Goal: Task Accomplishment & Management: Manage account settings

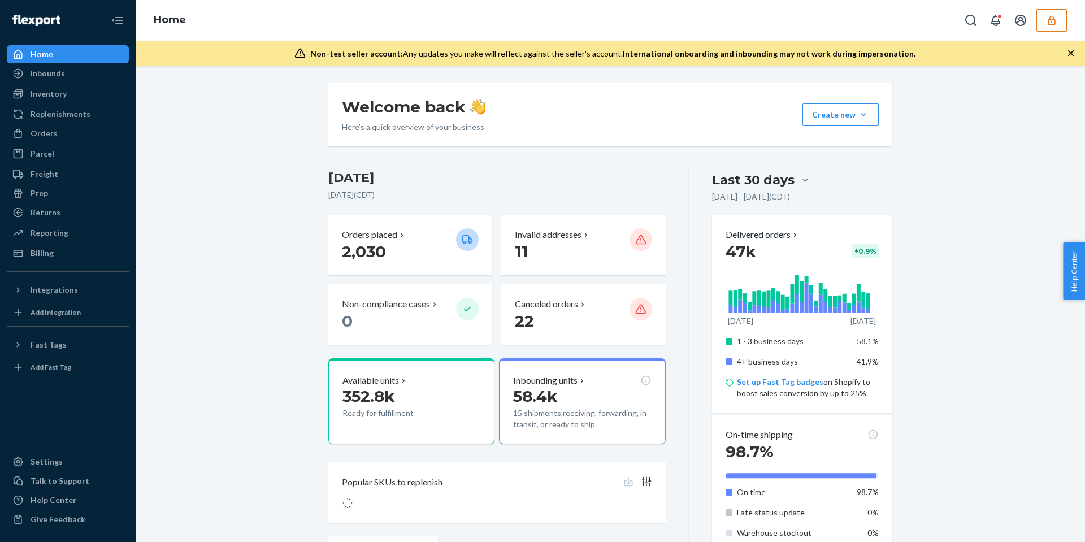
click at [1049, 23] on icon "button" at bounding box center [1051, 20] width 11 height 11
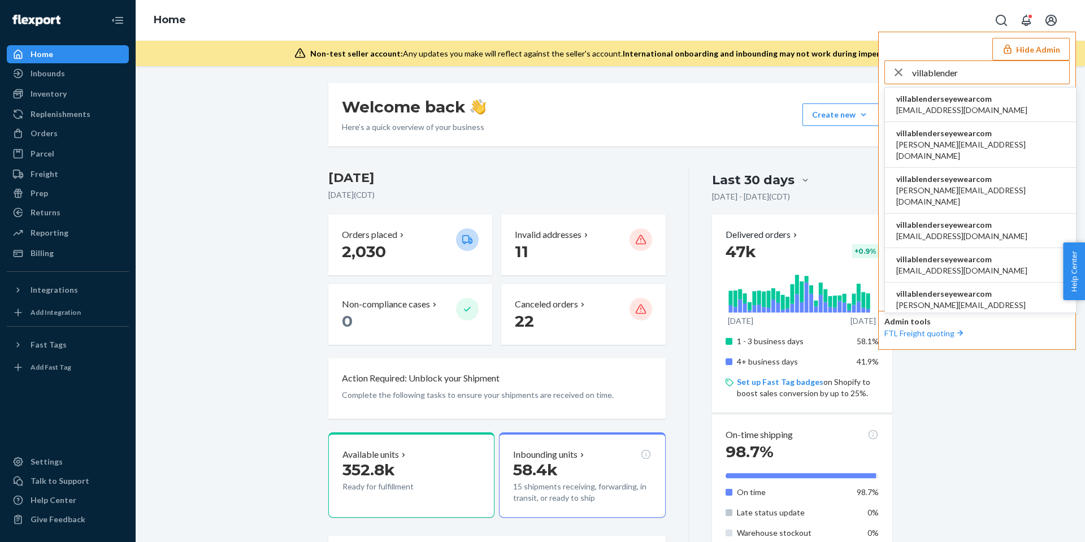
type input "villablender"
click at [938, 105] on span "alynna@blenderseyewear.com" at bounding box center [961, 110] width 131 height 11
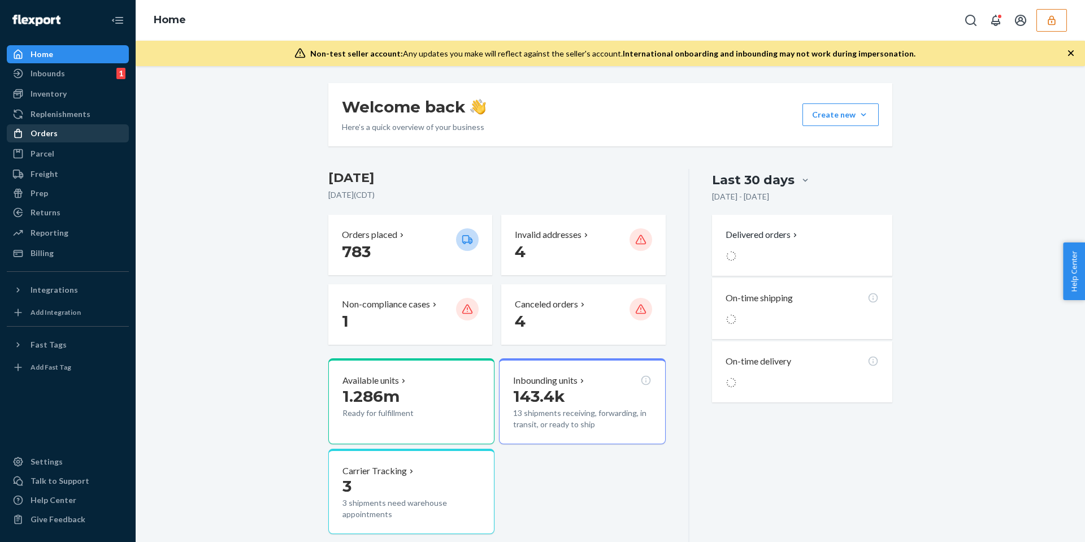
click at [88, 129] on div "Orders" at bounding box center [68, 133] width 120 height 16
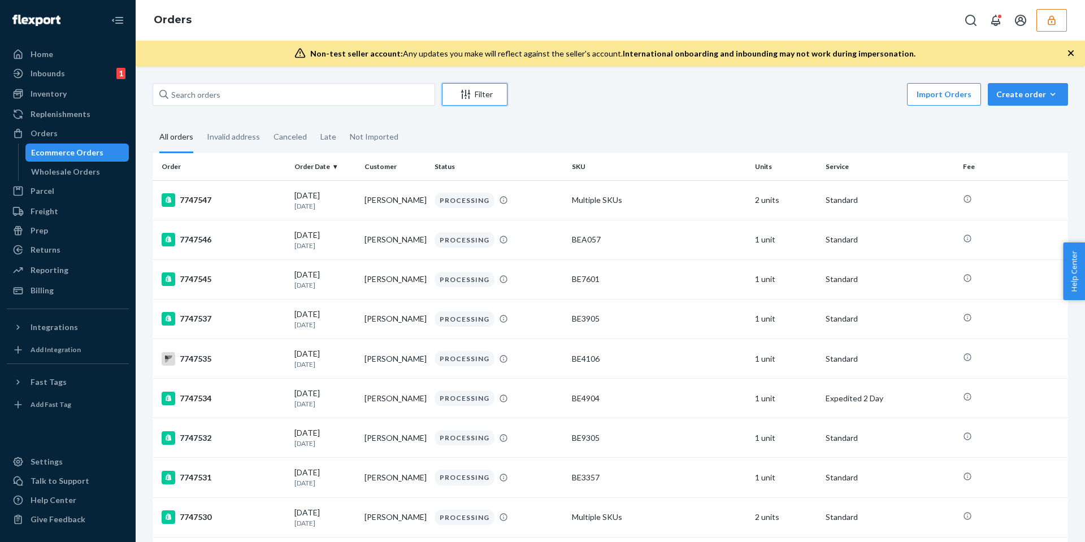
click at [475, 92] on div "Filter" at bounding box center [474, 94] width 64 height 11
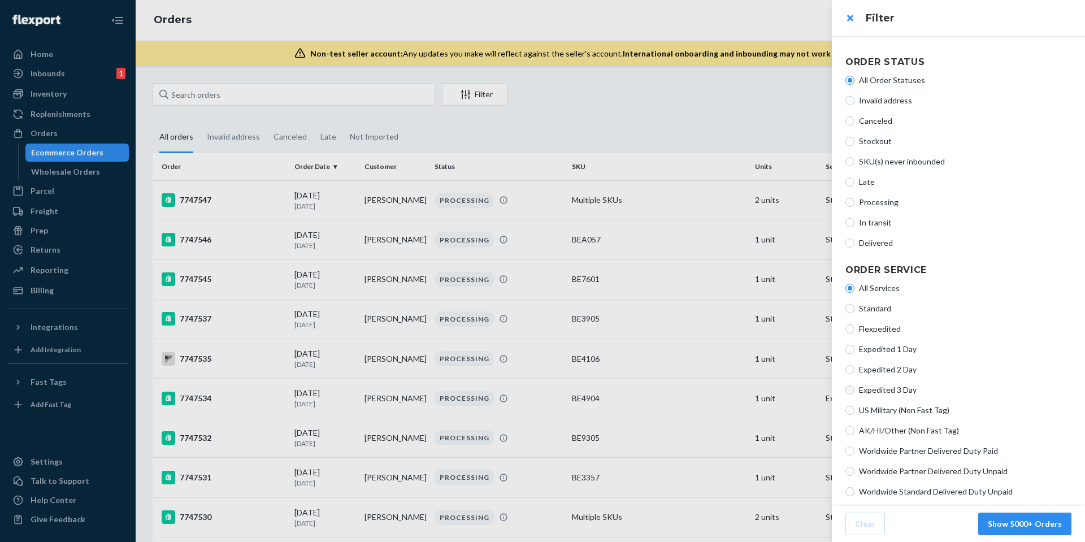
scroll to position [172, 0]
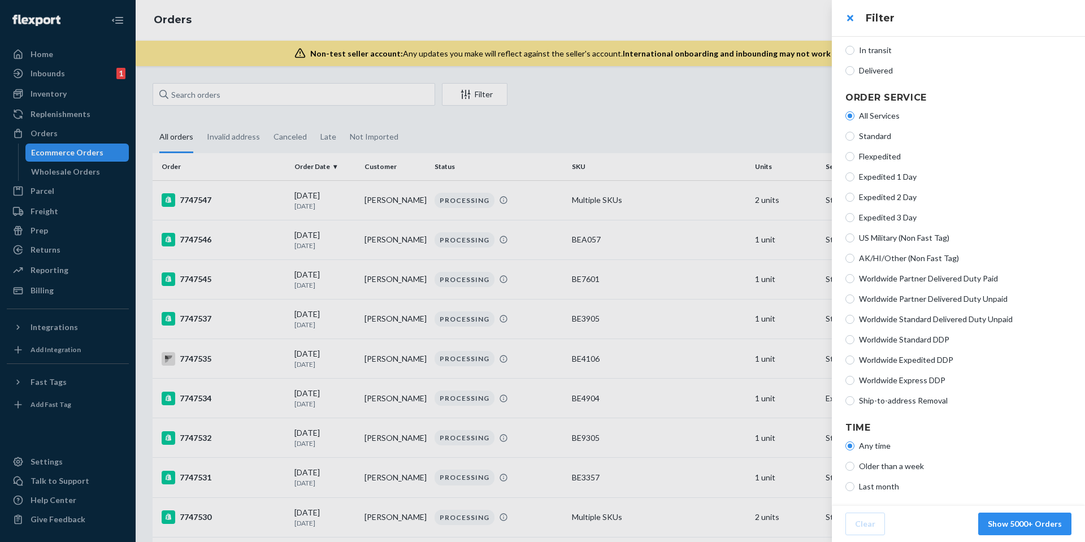
click at [867, 403] on span "Ship-to-address Removal" at bounding box center [965, 400] width 212 height 11
click at [854, 403] on input "Ship-to-address Removal" at bounding box center [849, 400] width 9 height 9
radio input "true"
radio input "false"
click at [1036, 524] on button "Show 343 Orders" at bounding box center [1030, 524] width 84 height 23
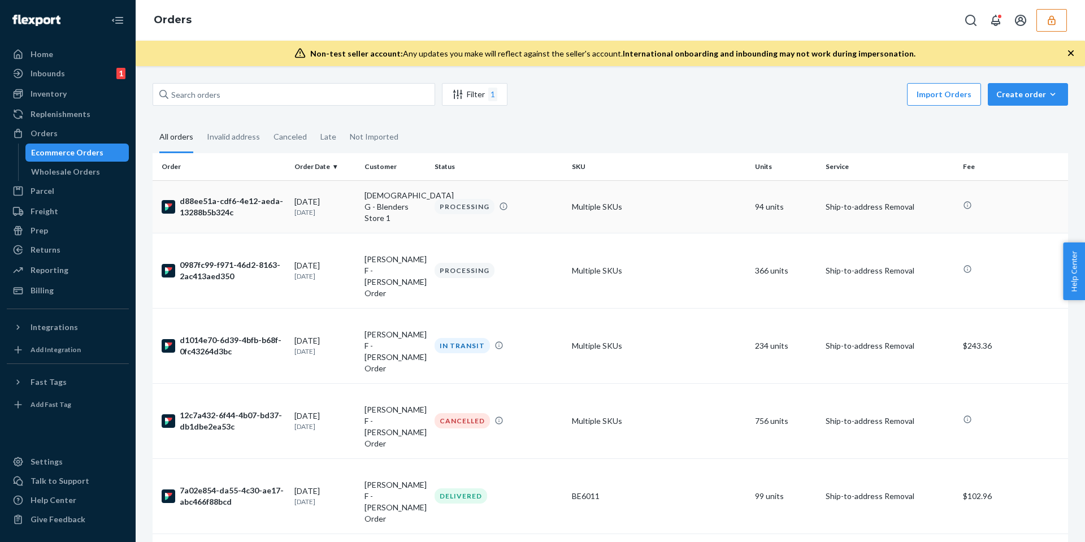
click at [569, 206] on td "Multiple SKUs" at bounding box center [658, 206] width 183 height 53
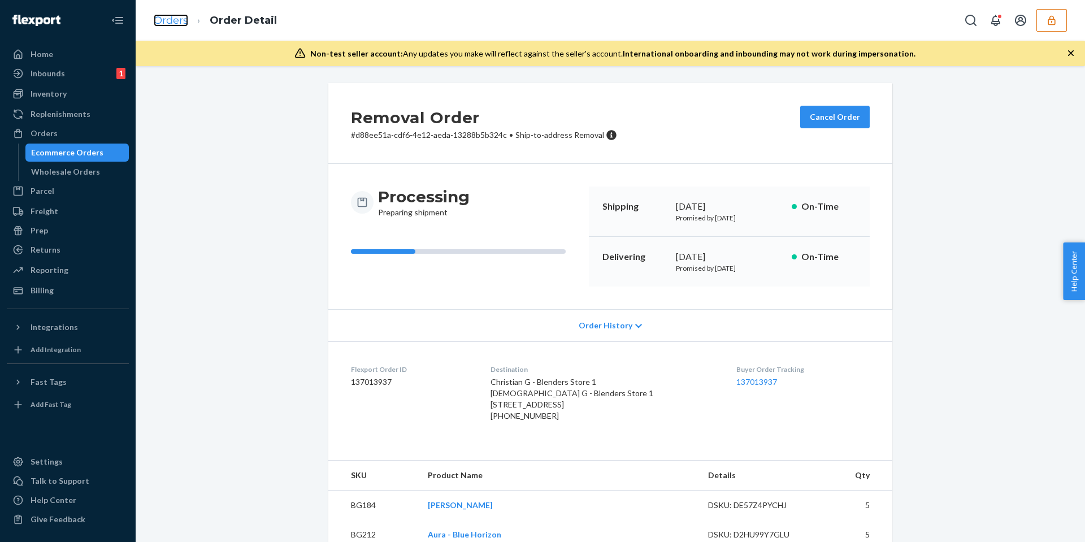
click at [179, 16] on link "Orders" at bounding box center [171, 20] width 34 height 12
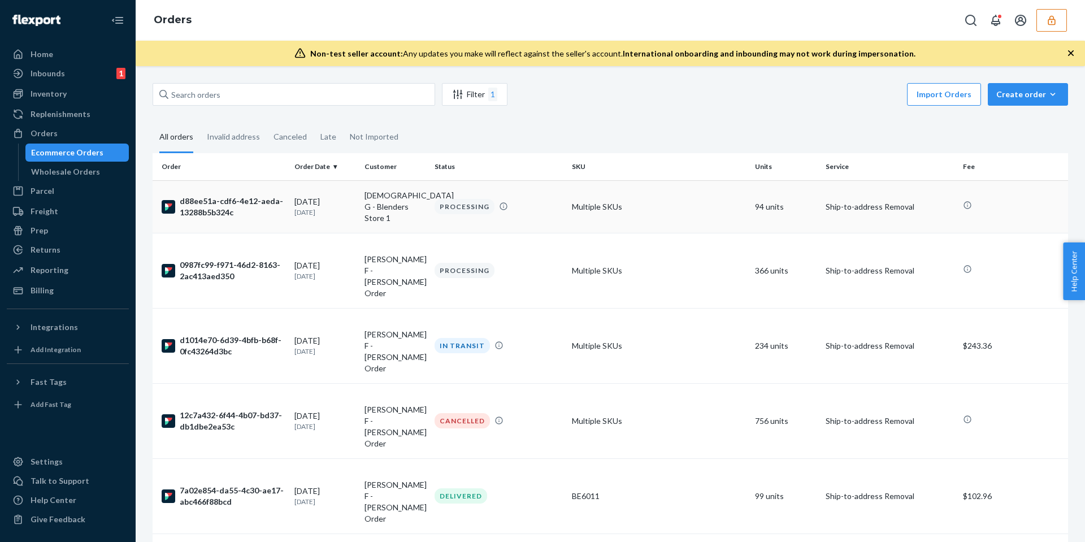
click at [326, 196] on div "09/19/2025 Today" at bounding box center [324, 206] width 61 height 21
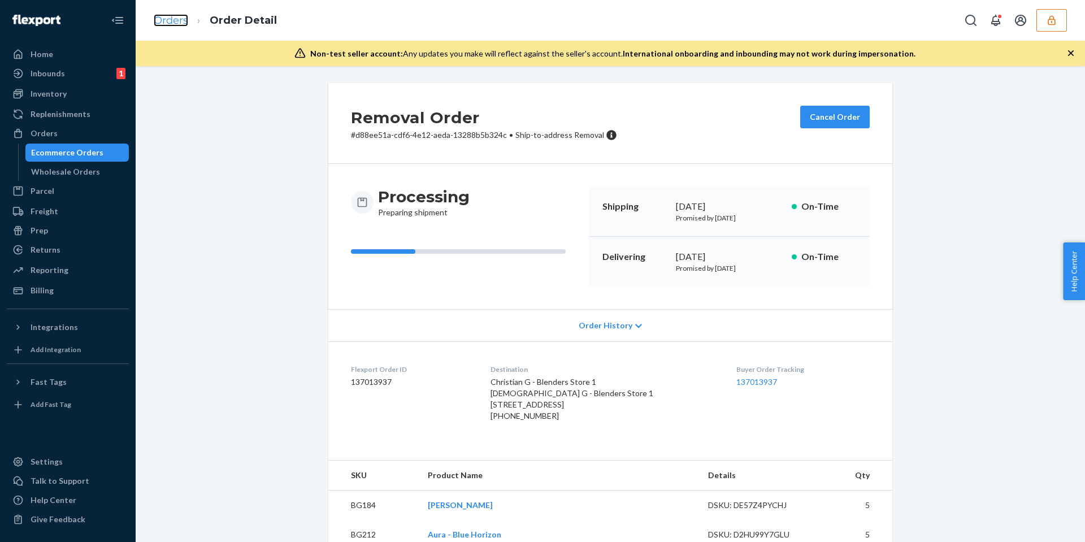
click at [176, 20] on link "Orders" at bounding box center [171, 20] width 34 height 12
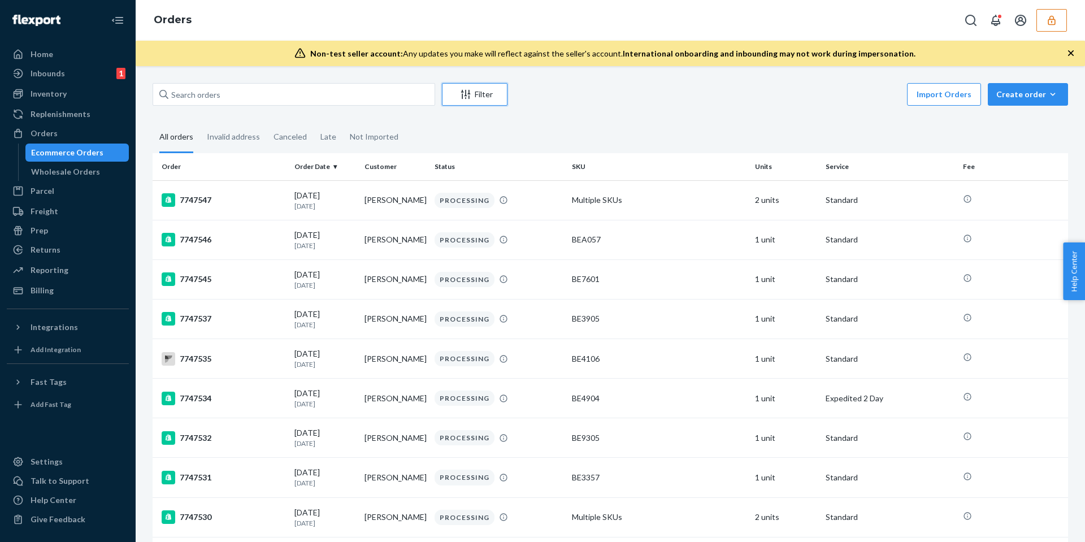
click at [479, 93] on div "Filter" at bounding box center [474, 94] width 64 height 11
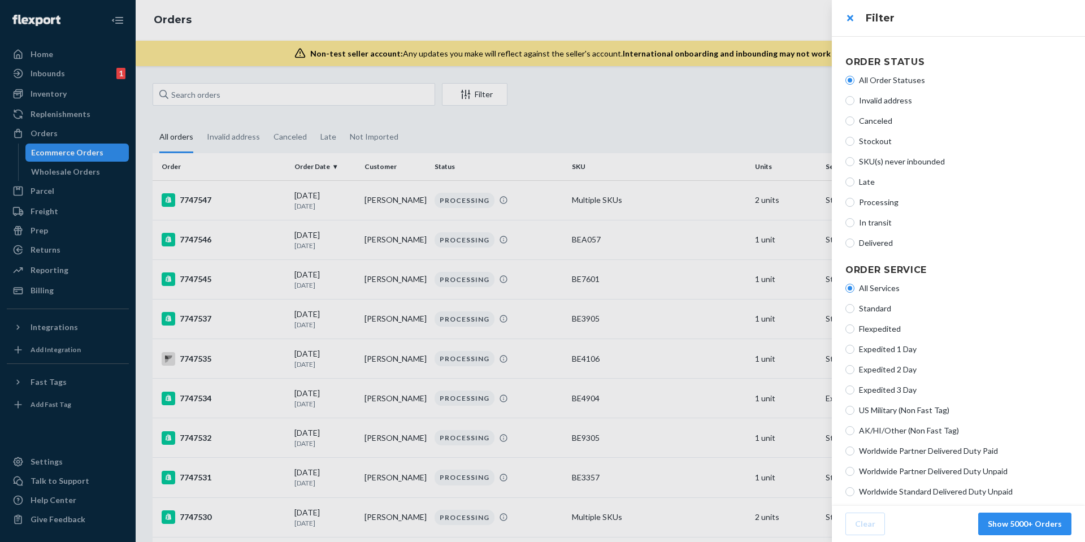
scroll to position [172, 0]
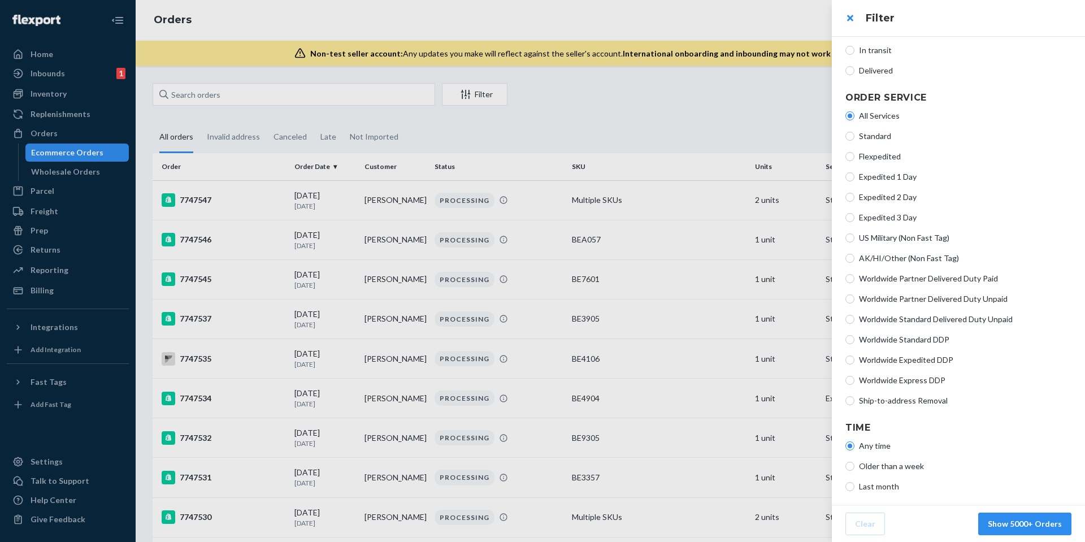
click at [876, 400] on span "Ship-to-address Removal" at bounding box center [965, 400] width 212 height 11
click at [854, 400] on input "Ship-to-address Removal" at bounding box center [849, 400] width 9 height 9
radio input "true"
radio input "false"
click at [1023, 523] on button "Show 344 Orders" at bounding box center [1030, 524] width 84 height 23
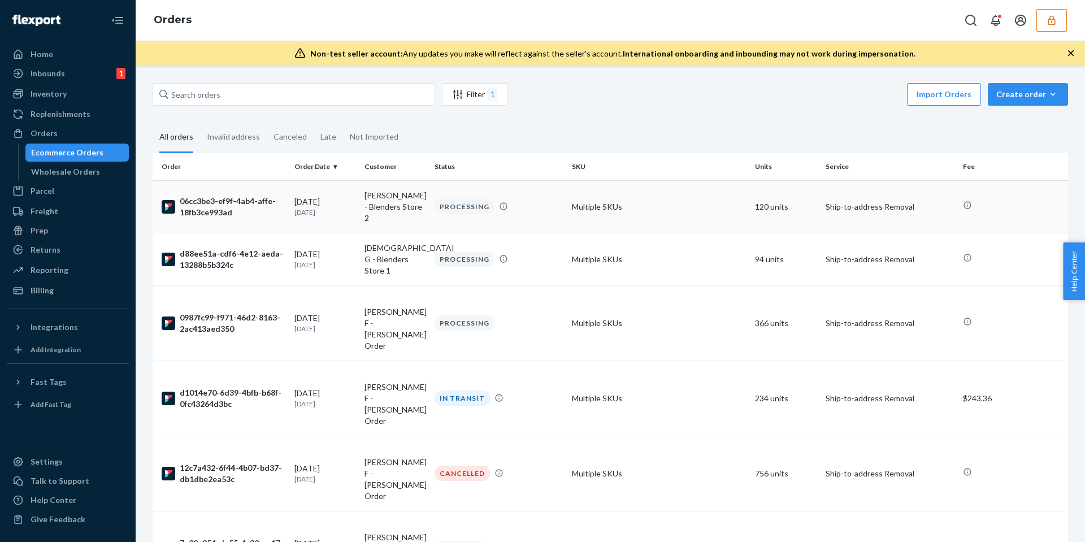
click at [517, 202] on div "PROCESSING" at bounding box center [498, 206] width 133 height 15
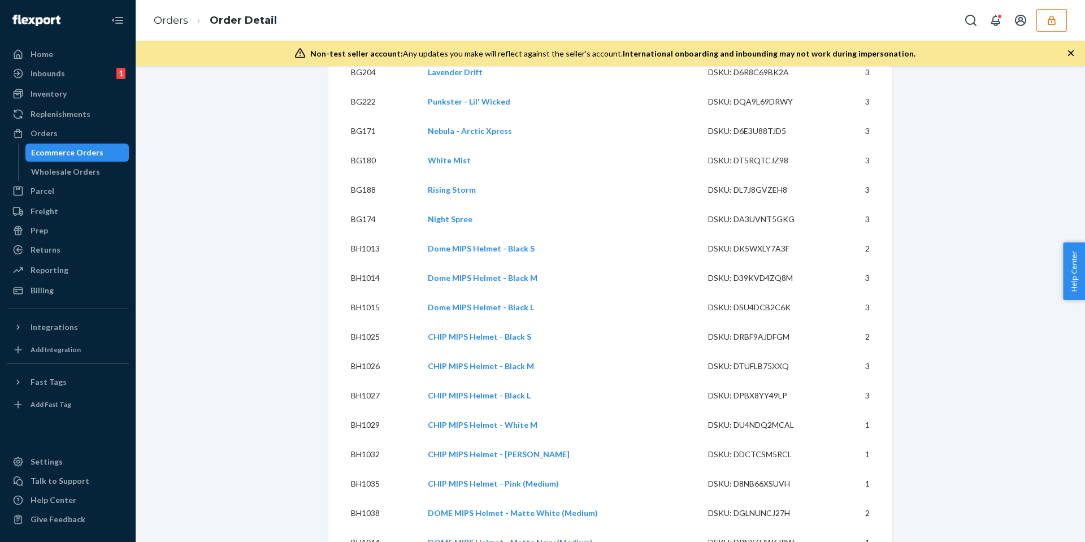
scroll to position [925, 0]
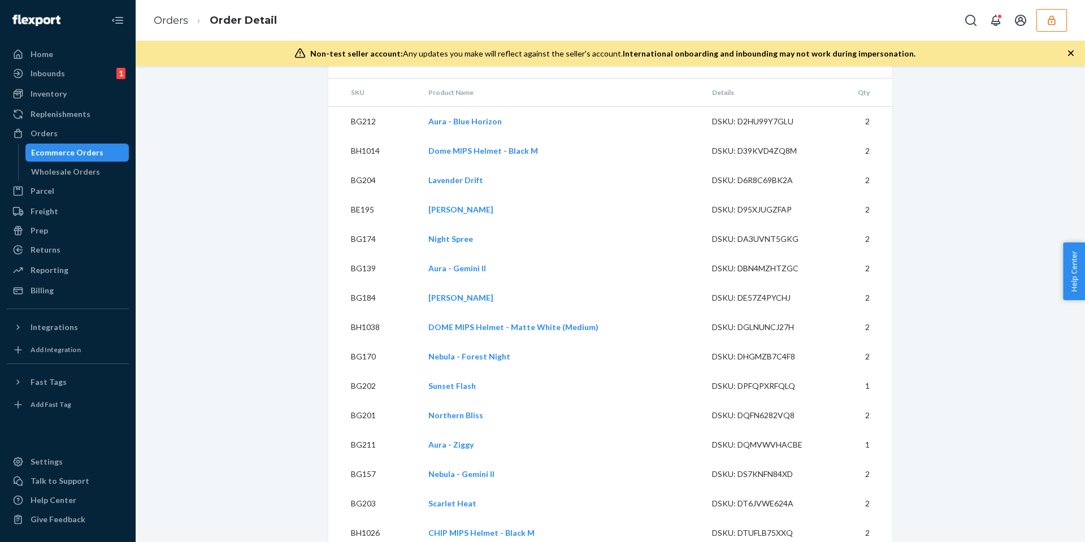
scroll to position [4228, 0]
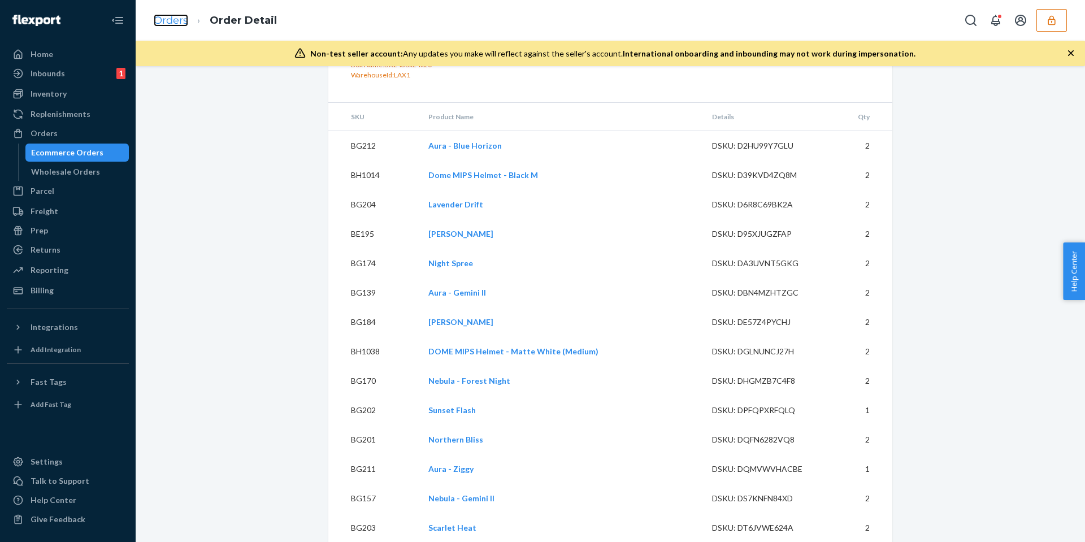
click at [181, 19] on link "Orders" at bounding box center [171, 20] width 34 height 12
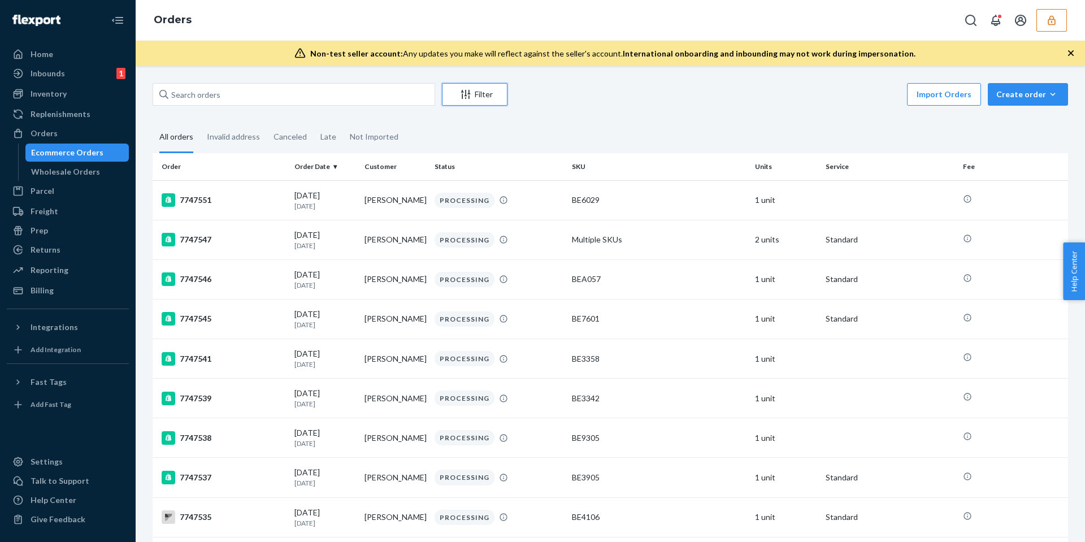
click at [476, 96] on div "Filter" at bounding box center [474, 94] width 64 height 11
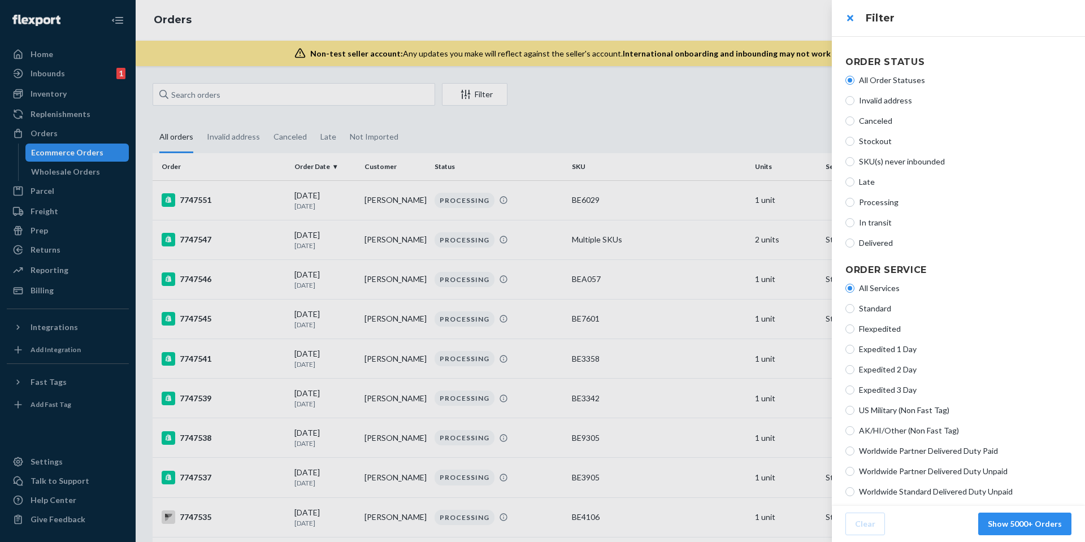
scroll to position [172, 0]
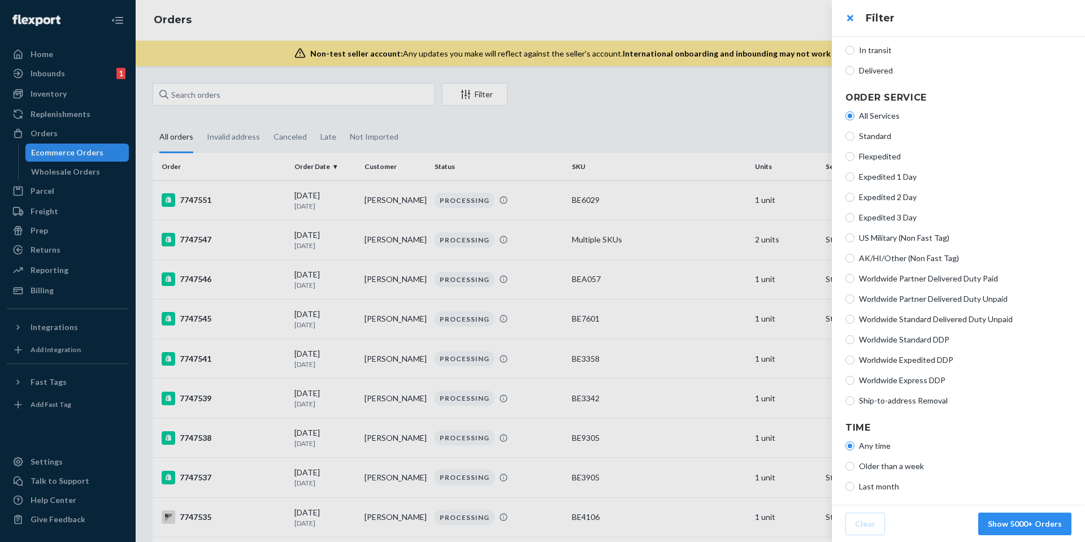
click at [887, 401] on span "Ship-to-address Removal" at bounding box center [965, 400] width 212 height 11
click at [854, 401] on input "Ship-to-address Removal" at bounding box center [849, 400] width 9 height 9
radio input "true"
radio input "false"
click at [1025, 519] on button "Show 345 Orders" at bounding box center [1030, 524] width 84 height 23
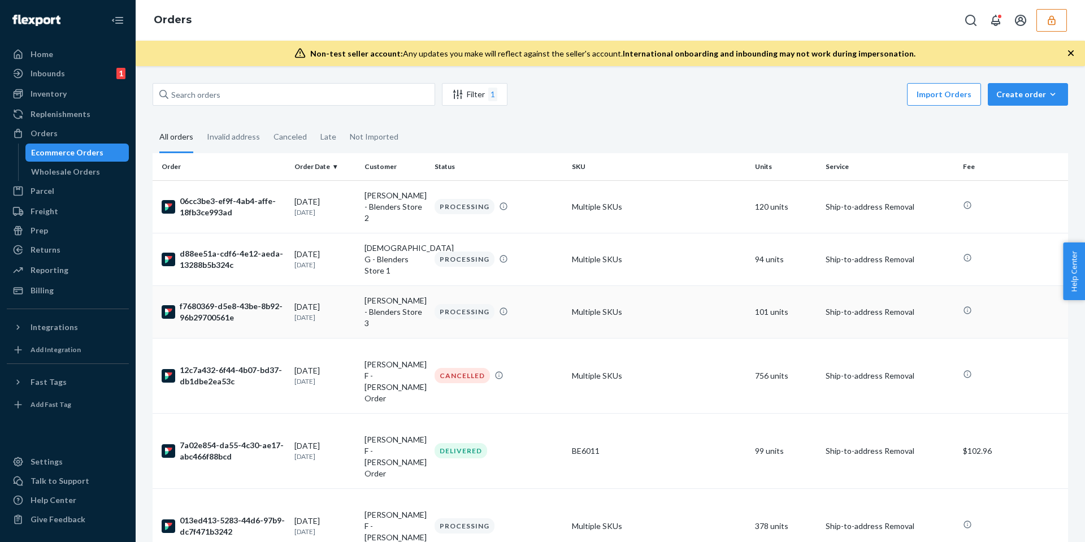
click at [540, 304] on div "PROCESSING" at bounding box center [498, 311] width 133 height 15
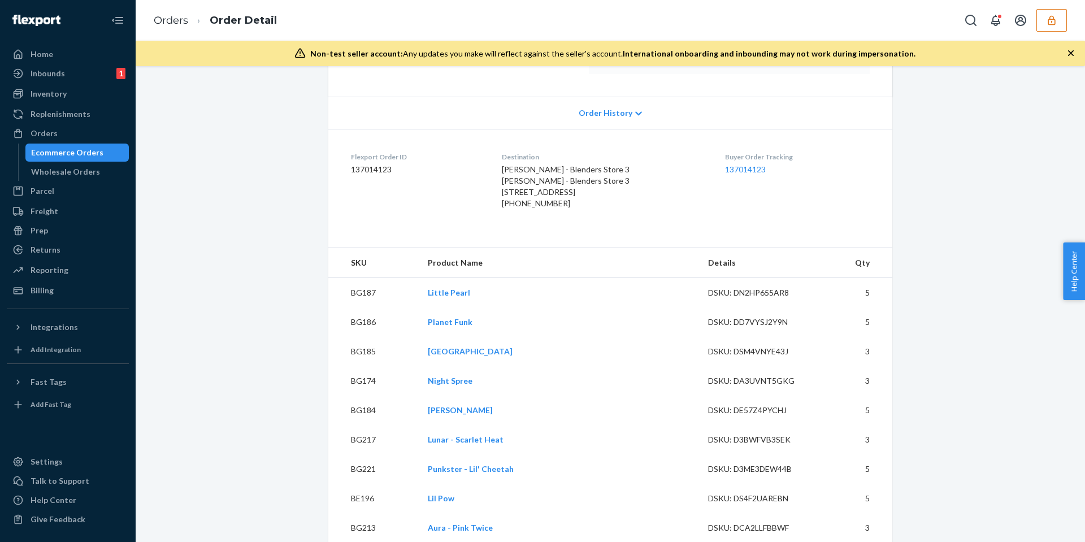
scroll to position [294, 0]
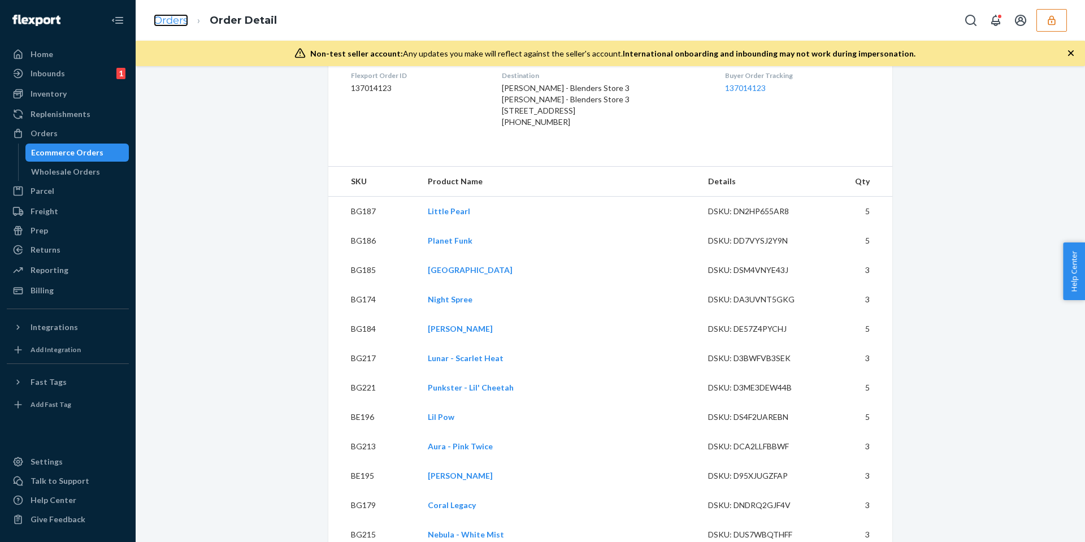
click at [177, 23] on link "Orders" at bounding box center [171, 20] width 34 height 12
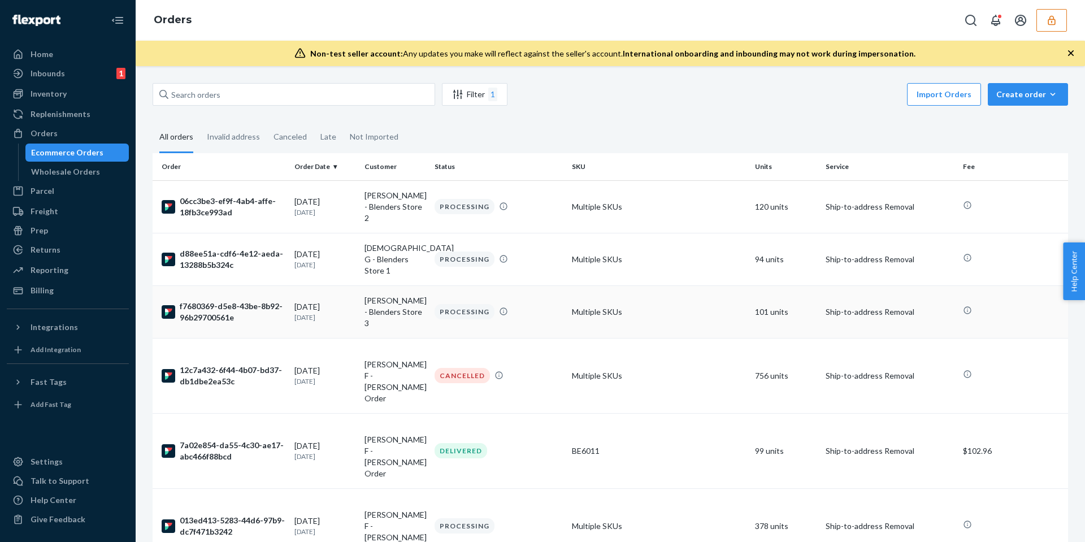
click at [398, 285] on td "[PERSON_NAME] - Blenders Store 3" at bounding box center [395, 311] width 70 height 53
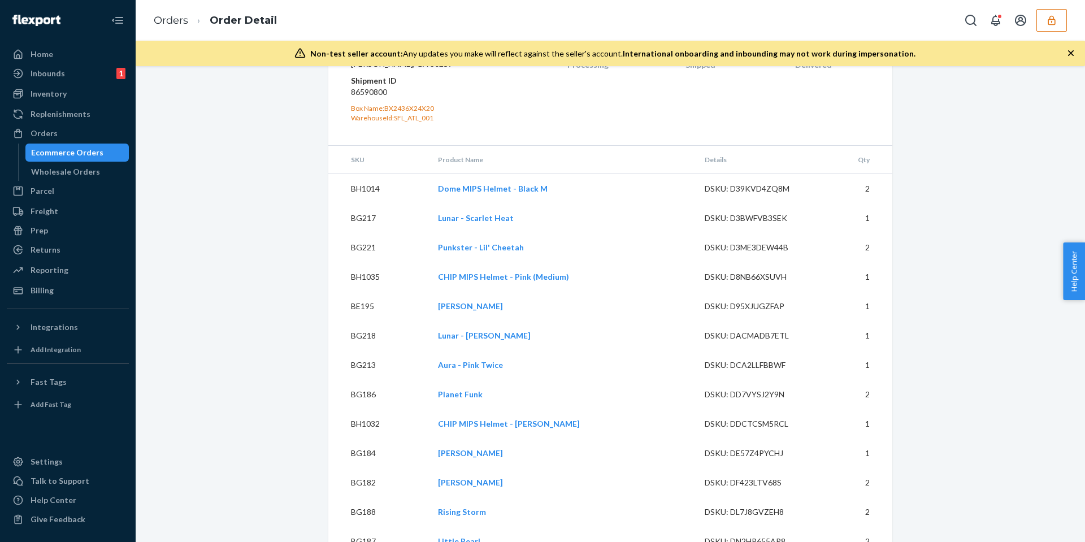
scroll to position [2988, 0]
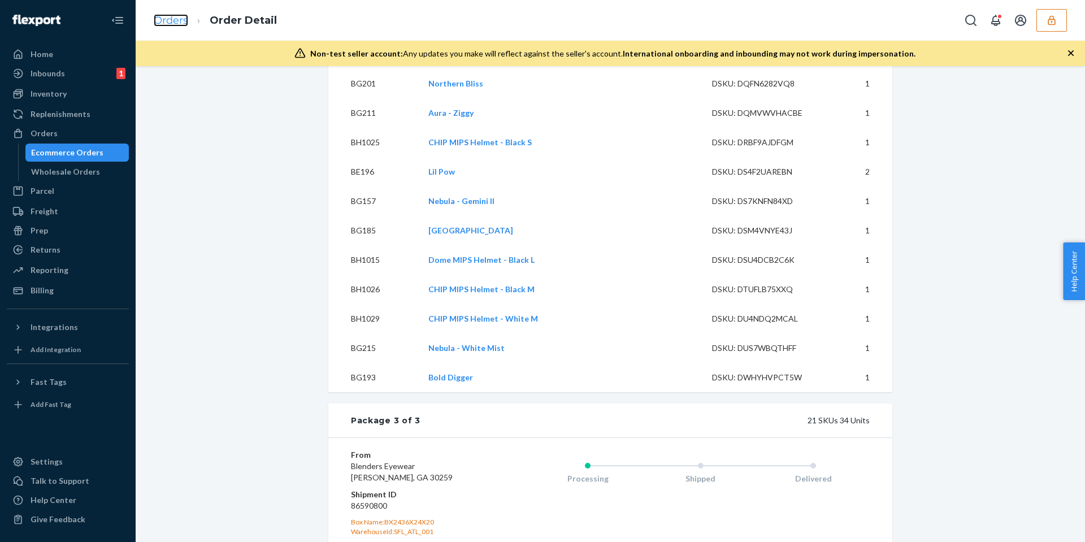
click at [173, 24] on link "Orders" at bounding box center [171, 20] width 34 height 12
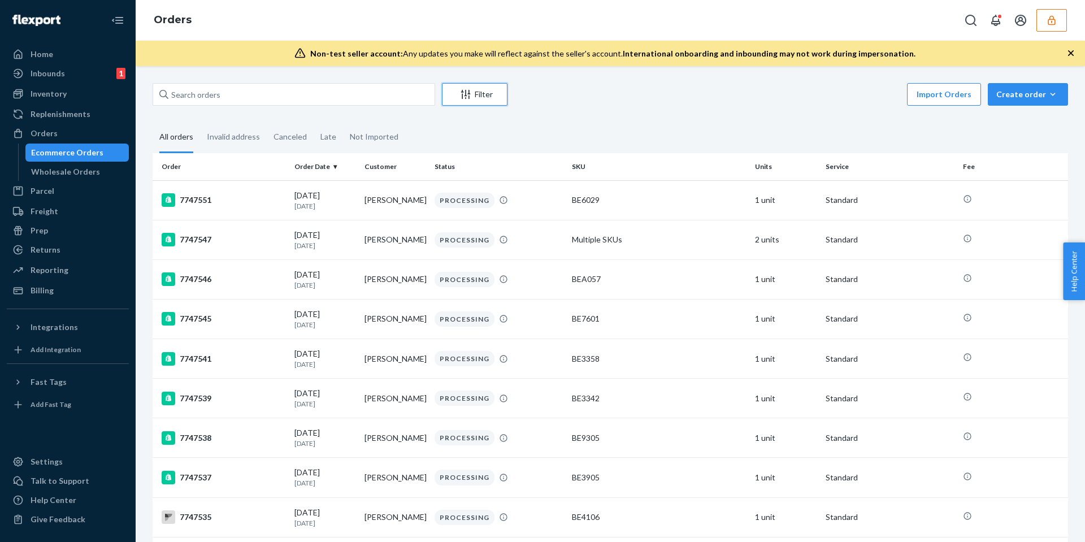
click at [471, 93] on div "Filter" at bounding box center [474, 94] width 64 height 11
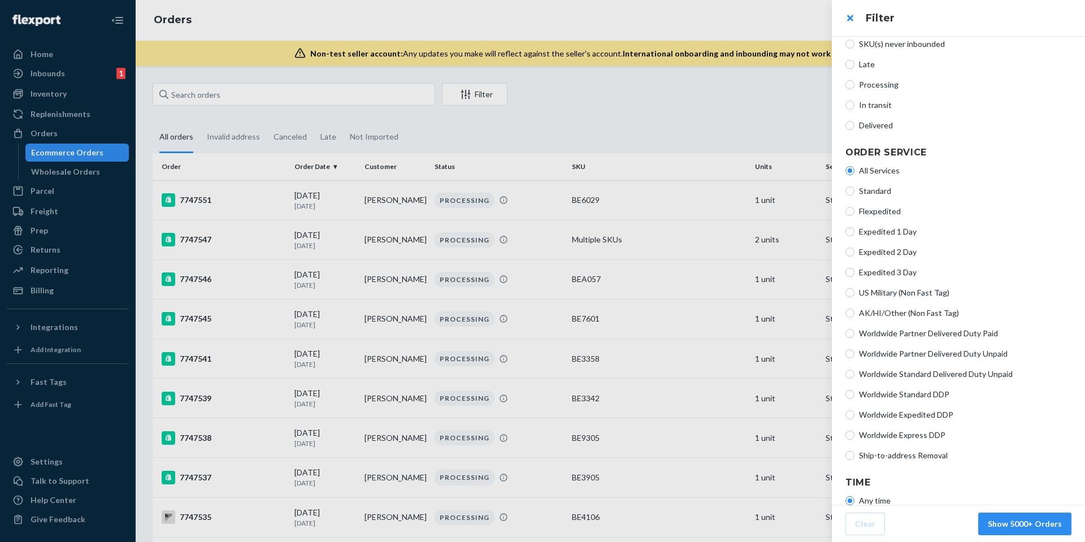
scroll to position [172, 0]
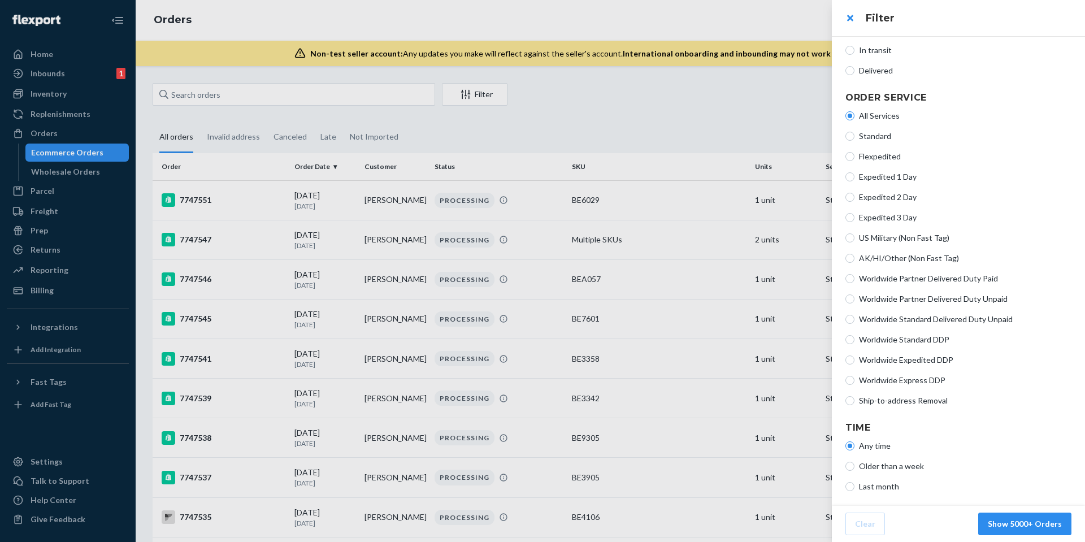
click at [891, 398] on span "Ship-to-address Removal" at bounding box center [965, 400] width 212 height 11
click at [854, 398] on input "Ship-to-address Removal" at bounding box center [849, 400] width 9 height 9
radio input "true"
radio input "false"
click at [1029, 526] on button "Show 346 Orders" at bounding box center [1030, 524] width 84 height 23
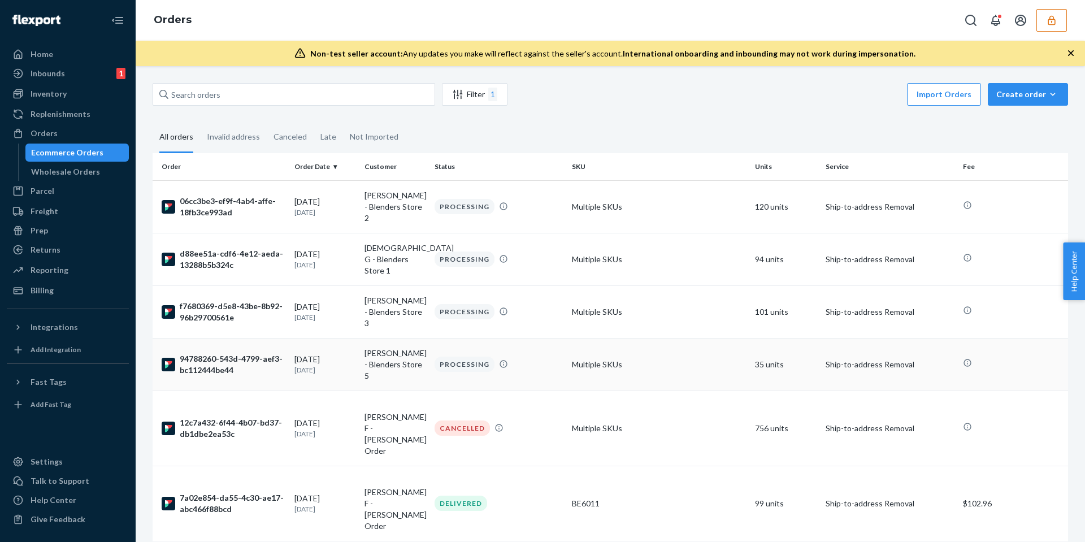
click at [543, 338] on td "PROCESSING" at bounding box center [498, 364] width 137 height 53
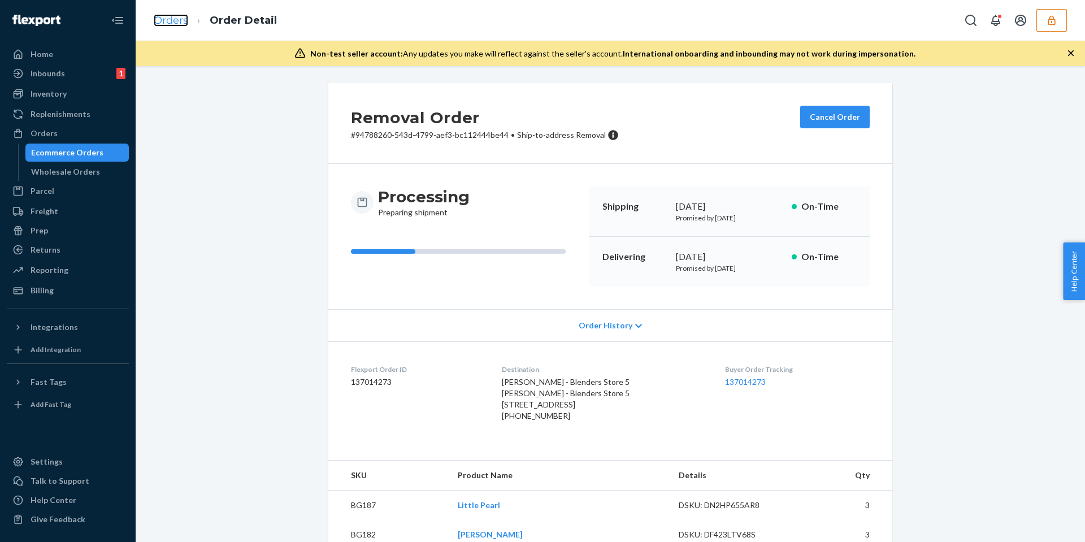
click at [179, 20] on link "Orders" at bounding box center [171, 20] width 34 height 12
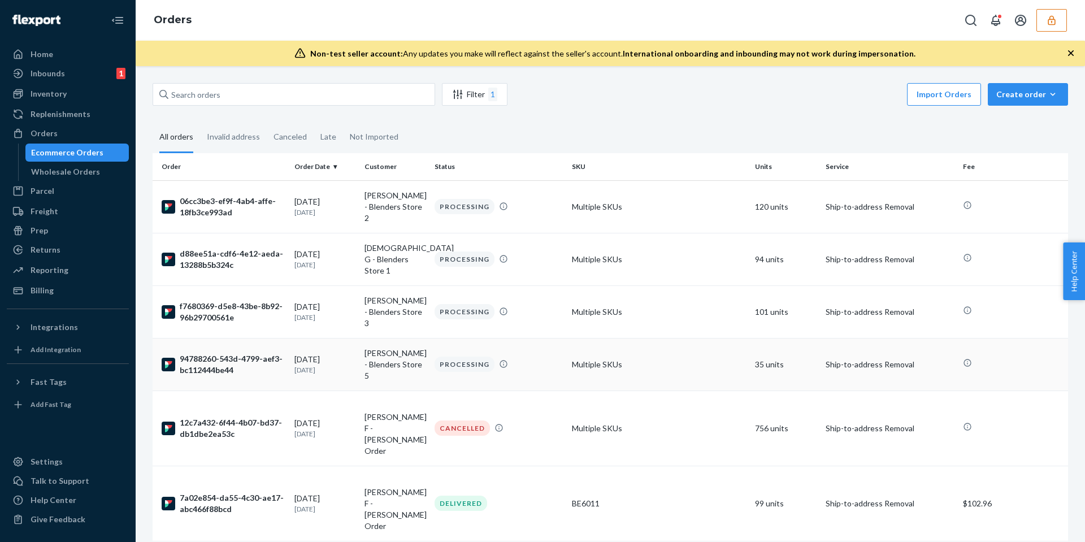
click at [416, 338] on td "[PERSON_NAME] - Blenders Store 5" at bounding box center [395, 364] width 70 height 53
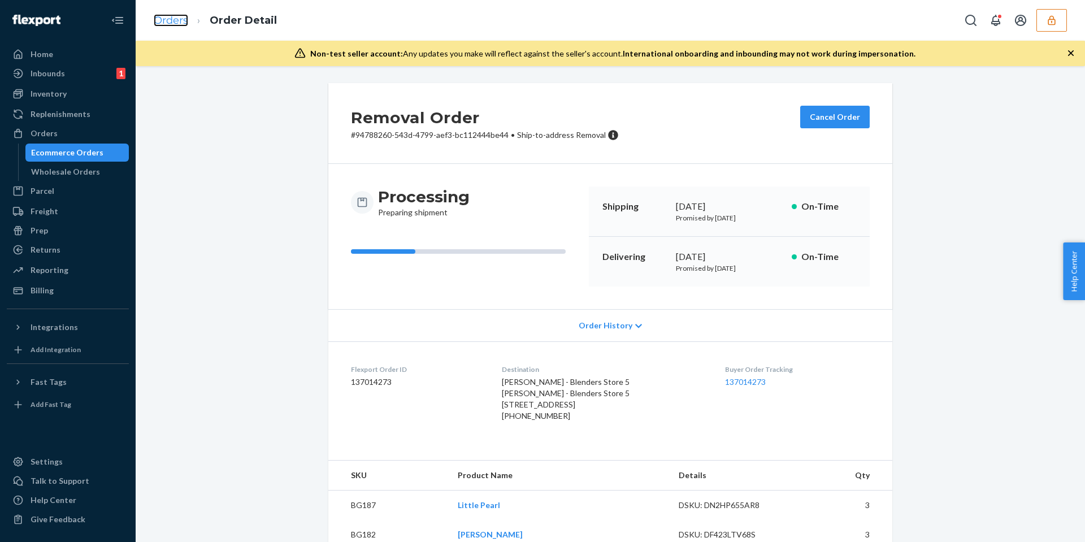
click at [168, 22] on link "Orders" at bounding box center [171, 20] width 34 height 12
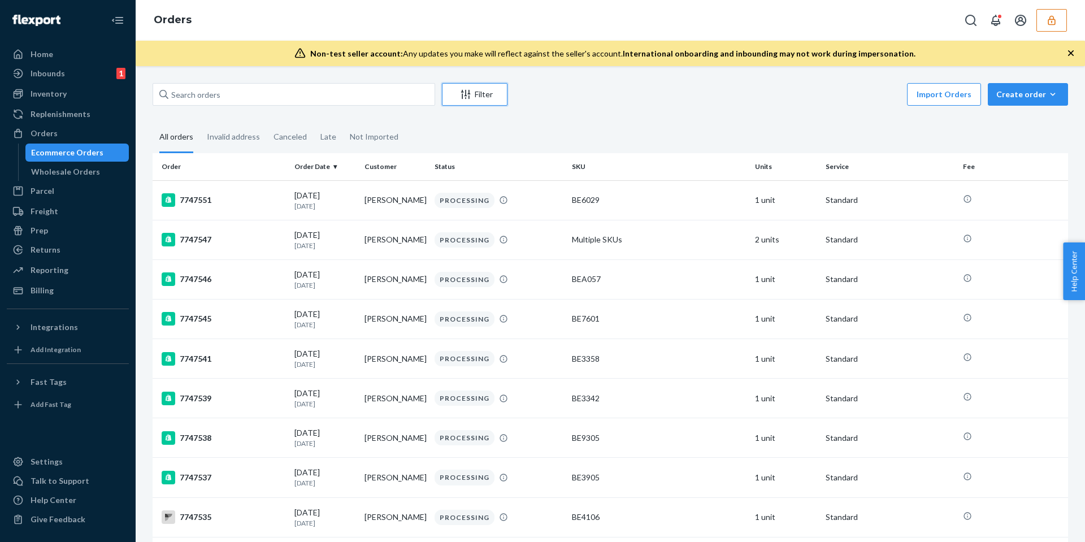
click at [467, 97] on icon "Filter" at bounding box center [465, 94] width 11 height 11
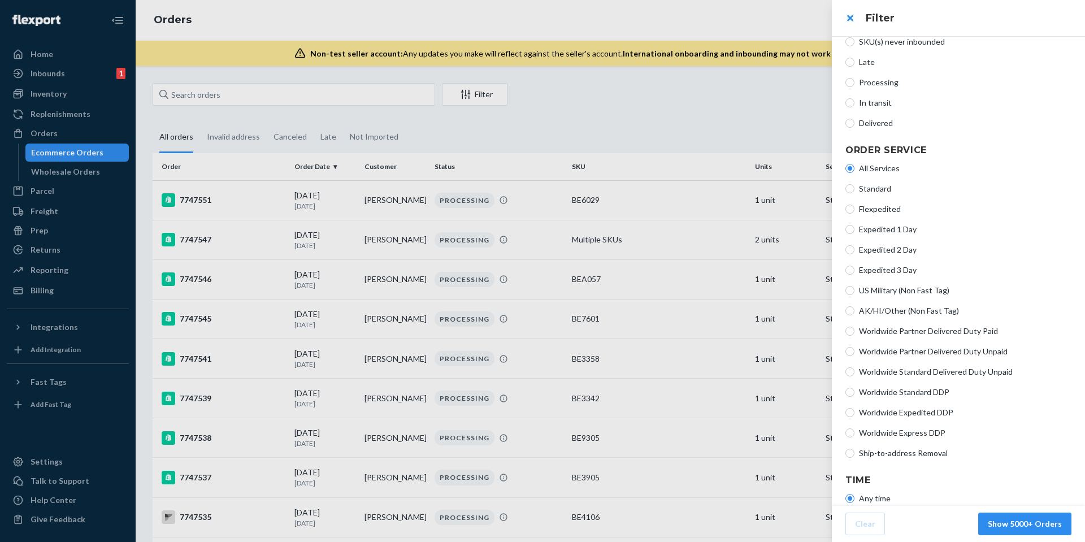
scroll to position [172, 0]
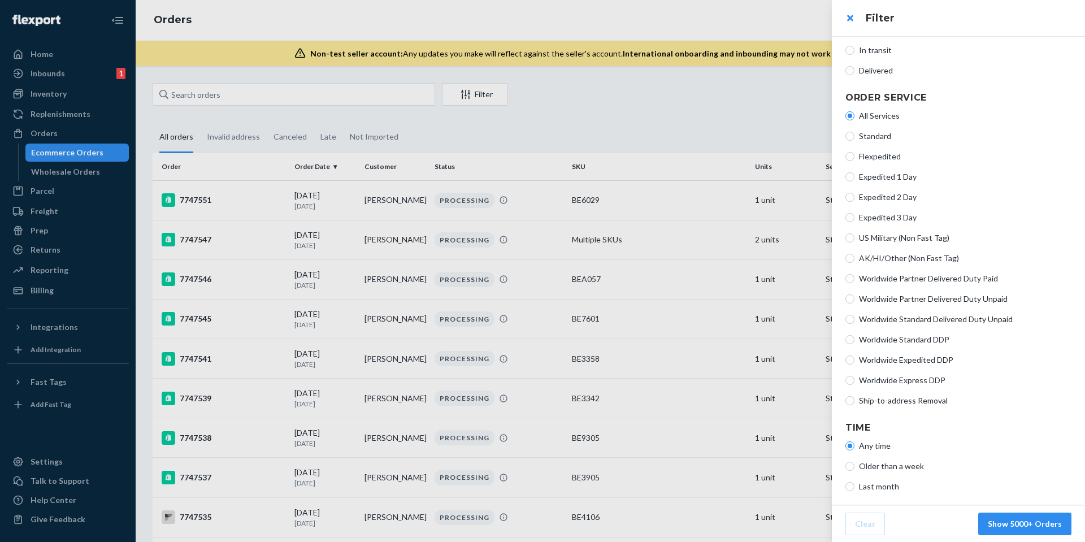
click at [895, 400] on span "Ship-to-address Removal" at bounding box center [965, 400] width 212 height 11
click at [854, 400] on input "Ship-to-address Removal" at bounding box center [849, 400] width 9 height 9
radio input "true"
radio input "false"
click at [1026, 526] on button "Show 347 Orders" at bounding box center [1030, 524] width 84 height 23
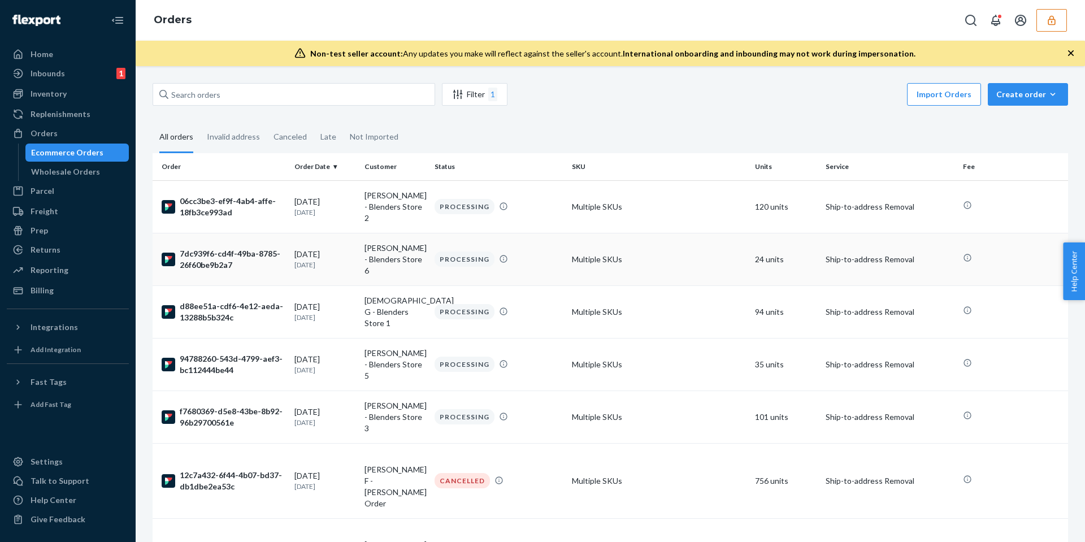
click at [550, 250] on td "PROCESSING" at bounding box center [498, 259] width 137 height 53
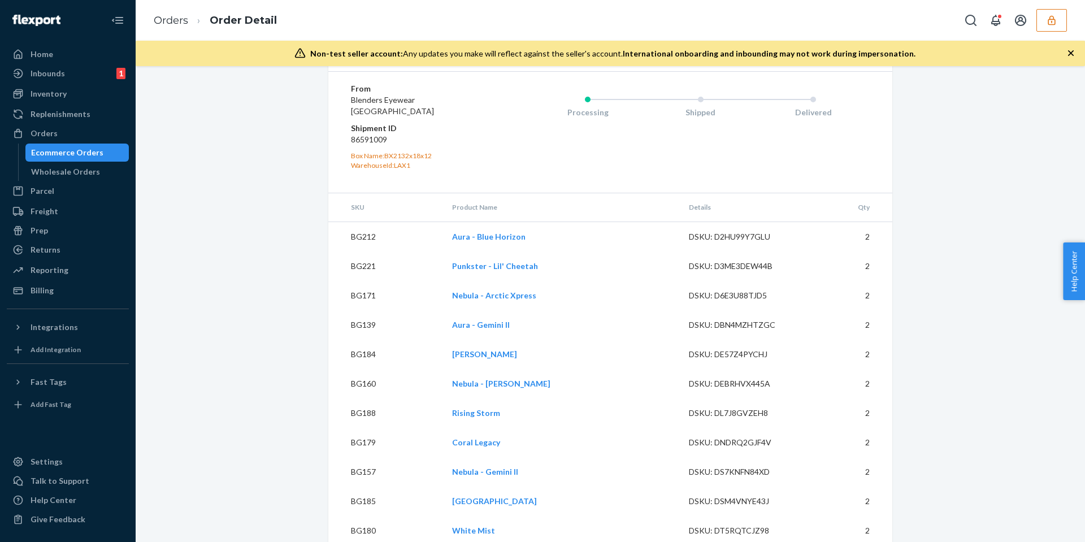
scroll to position [735, 0]
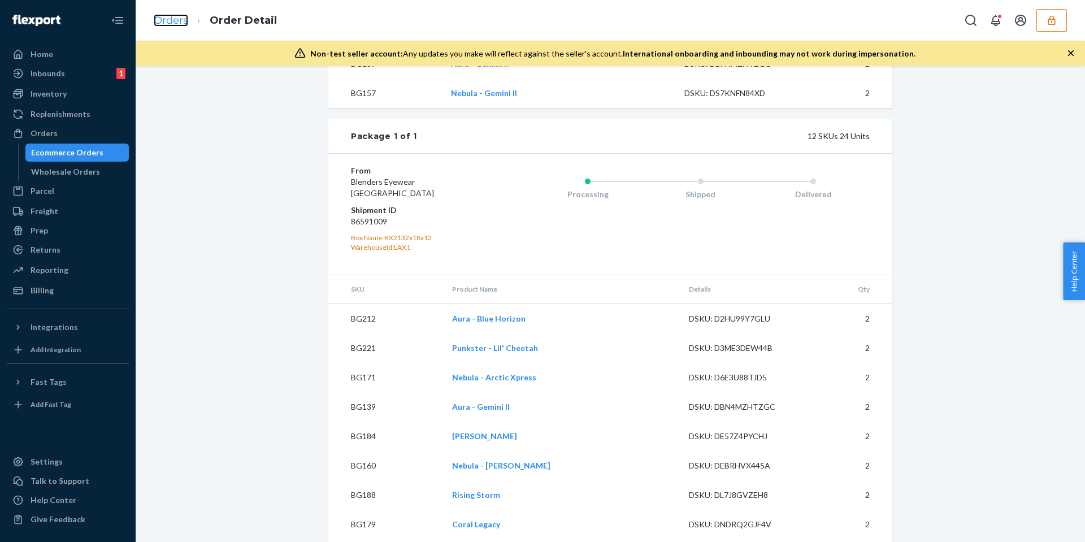
click at [176, 19] on link "Orders" at bounding box center [171, 20] width 34 height 12
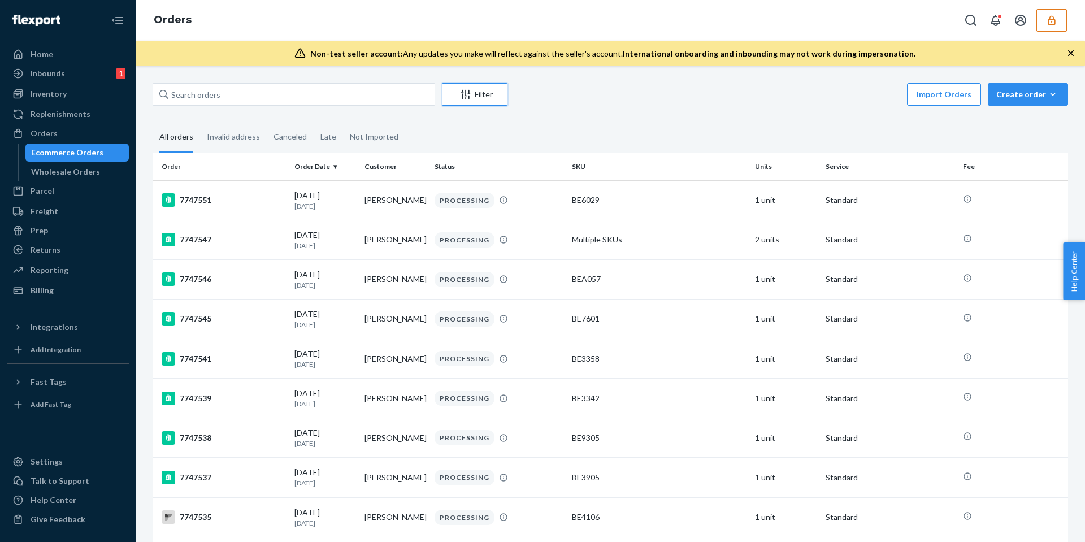
click at [478, 93] on div "Filter" at bounding box center [474, 94] width 64 height 11
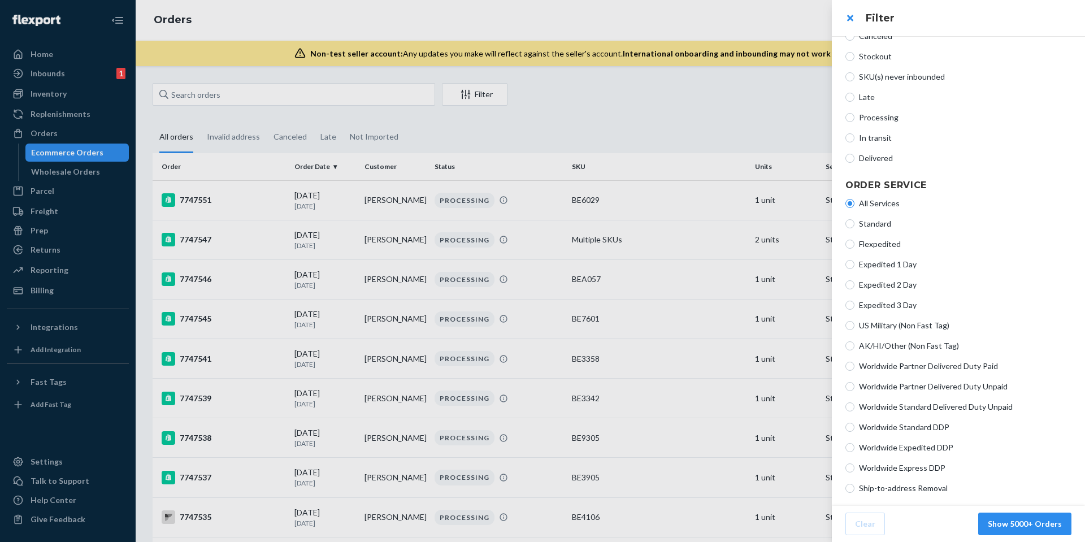
scroll to position [119, 0]
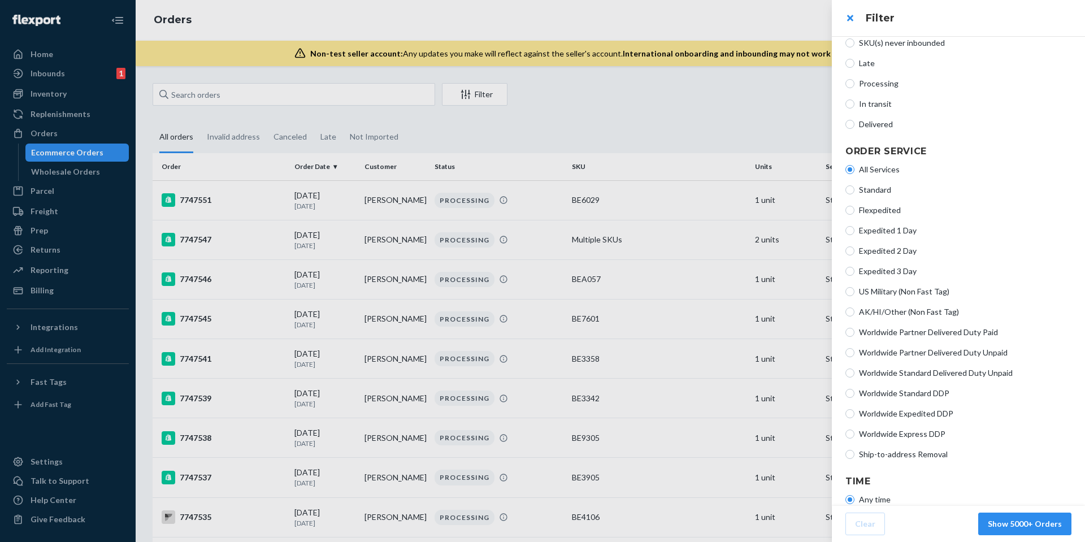
click at [888, 456] on span "Ship-to-address Removal" at bounding box center [965, 454] width 212 height 11
click at [854, 456] on input "Ship-to-address Removal" at bounding box center [849, 454] width 9 height 9
radio input "true"
radio input "false"
click at [1031, 526] on button "Show 347 Orders" at bounding box center [1030, 524] width 84 height 23
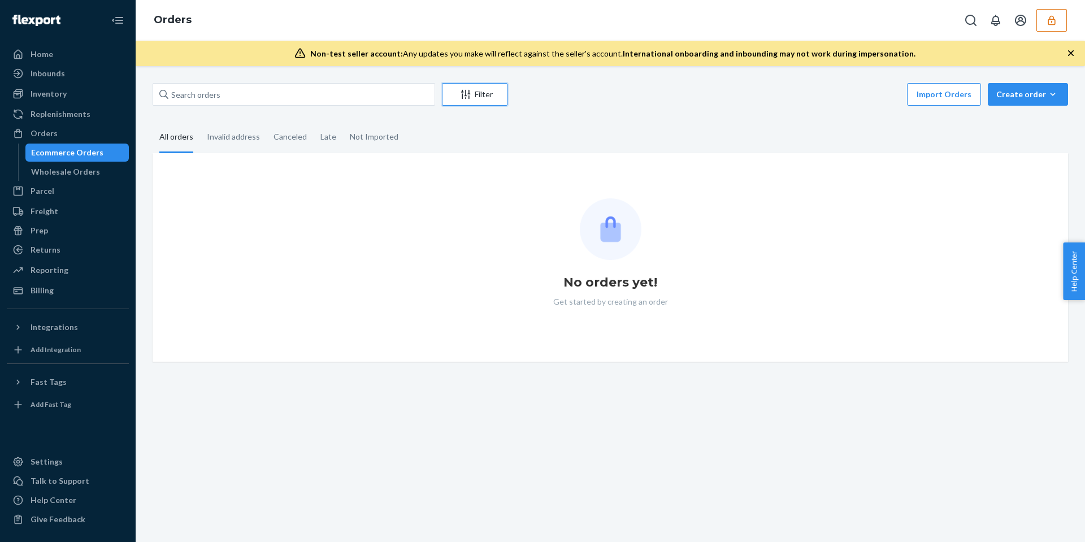
click at [479, 89] on div "Filter" at bounding box center [474, 94] width 64 height 11
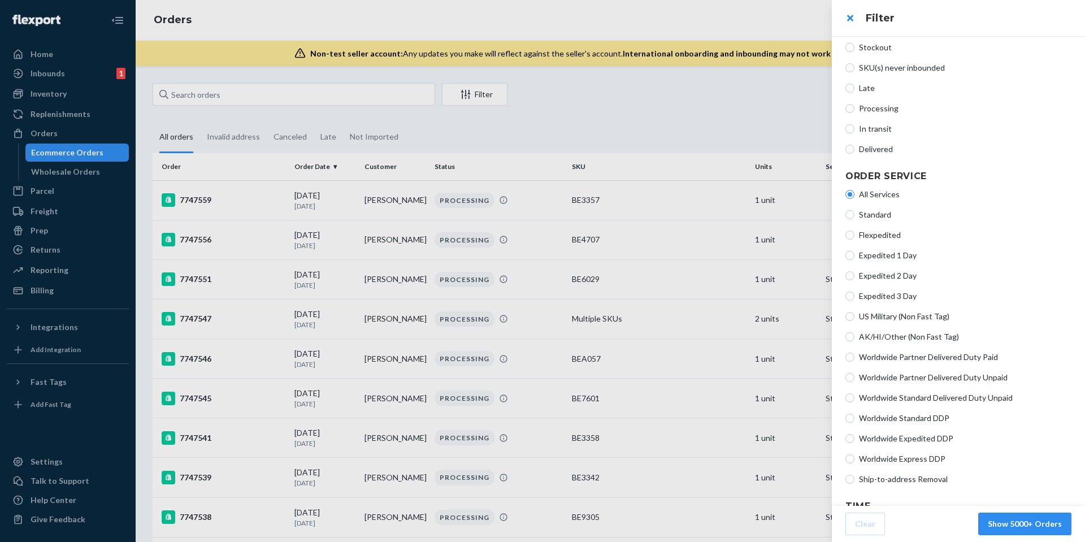
scroll to position [172, 0]
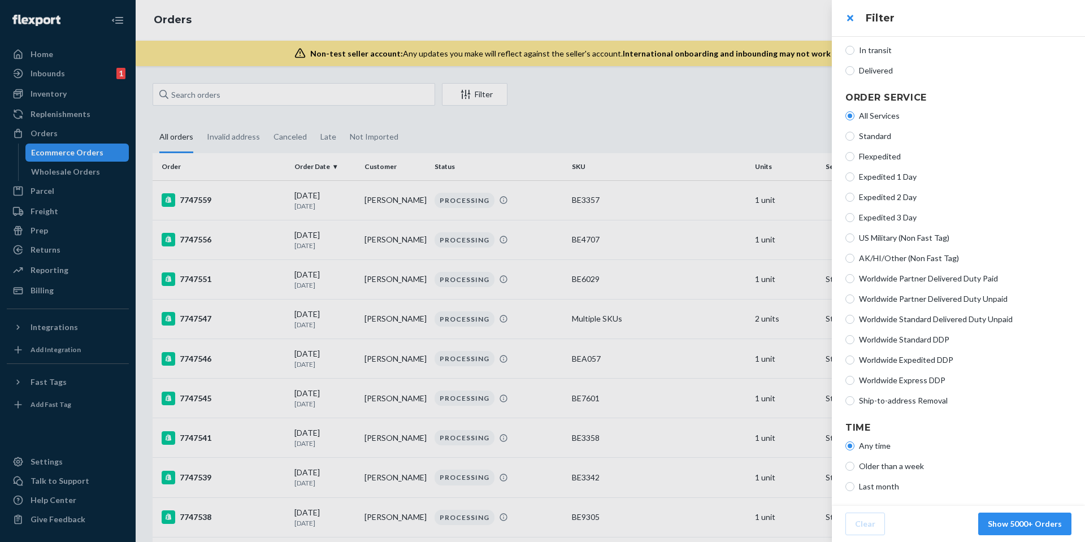
click at [889, 397] on span "Ship-to-address Removal" at bounding box center [965, 400] width 212 height 11
click at [854, 397] on input "Ship-to-address Removal" at bounding box center [849, 400] width 9 height 9
radio input "true"
radio input "false"
click at [1031, 527] on button "Show 348 Orders" at bounding box center [1030, 524] width 84 height 23
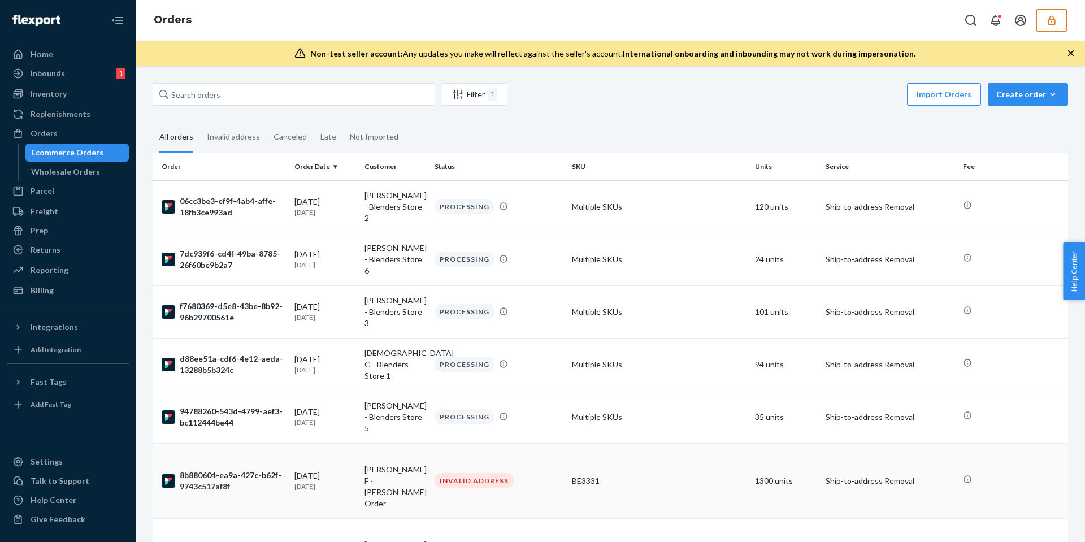
click at [550, 473] on div "INVALID ADDRESS" at bounding box center [498, 480] width 133 height 15
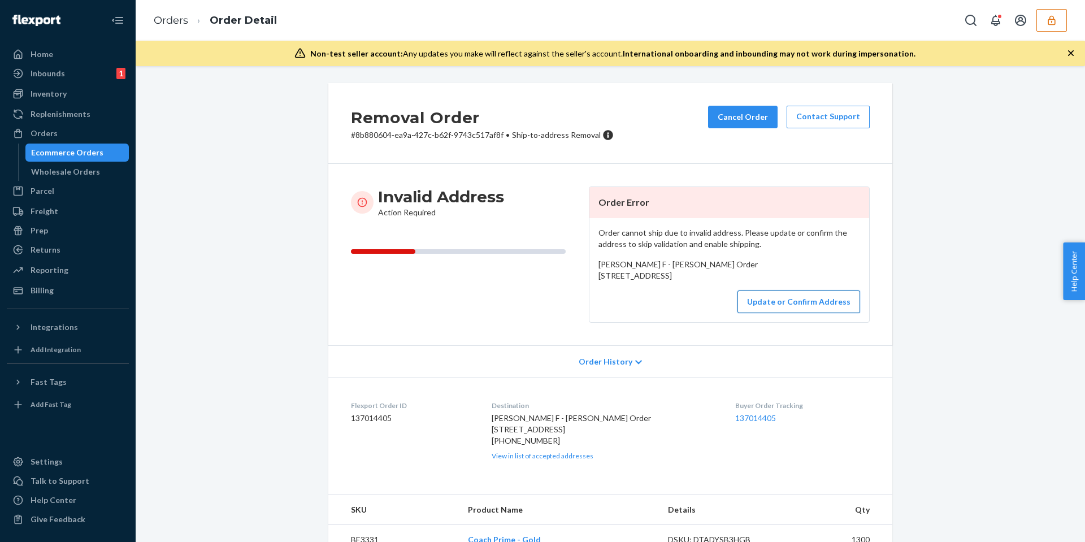
click at [773, 313] on button "Update or Confirm Address" at bounding box center [798, 301] width 123 height 23
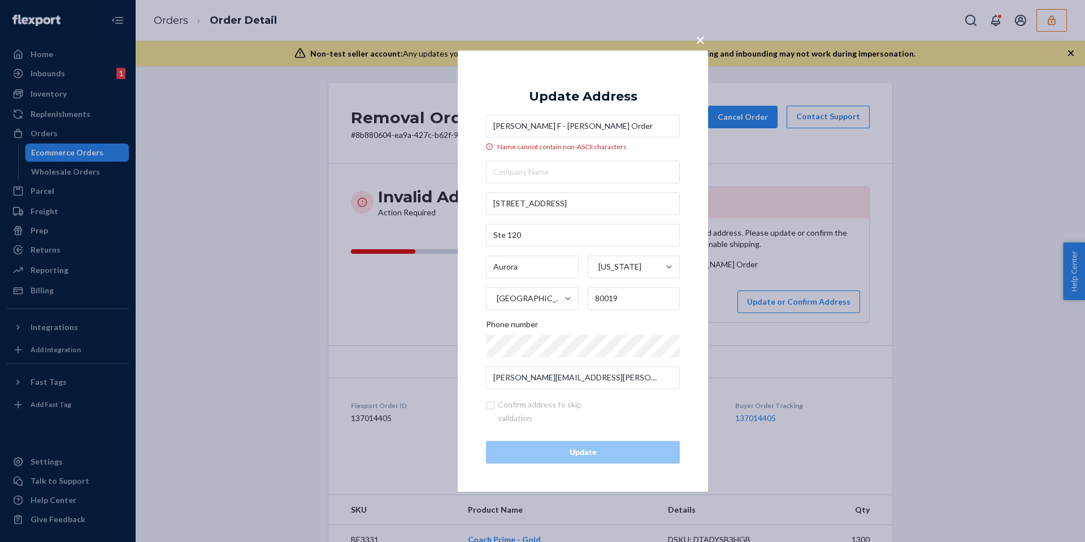
drag, startPoint x: 570, startPoint y: 127, endPoint x: 466, endPoint y: 128, distance: 104.0
click at [466, 128] on div "× Update Address ​​Julian F - Smith Order Name cannot contain non-ASCII charact…" at bounding box center [583, 270] width 250 height 441
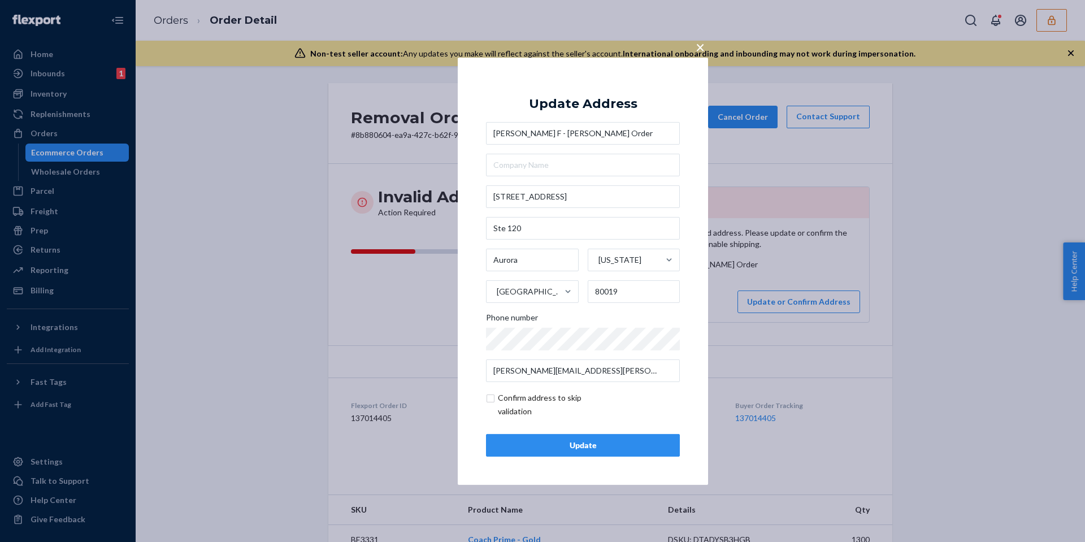
type input "Julian F - Smith Order"
click at [563, 448] on div "Update" at bounding box center [583, 445] width 175 height 11
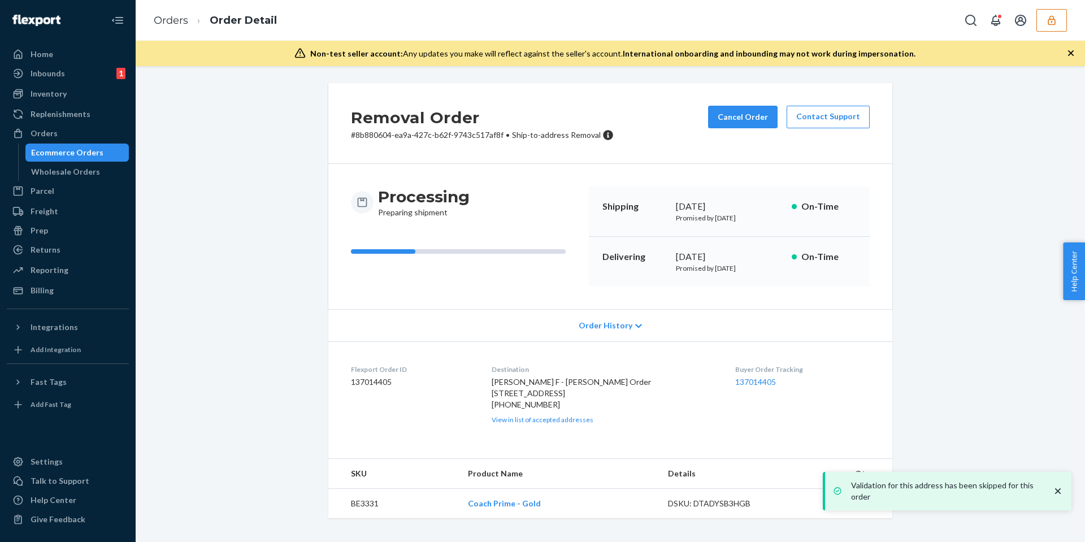
scroll to position [24, 0]
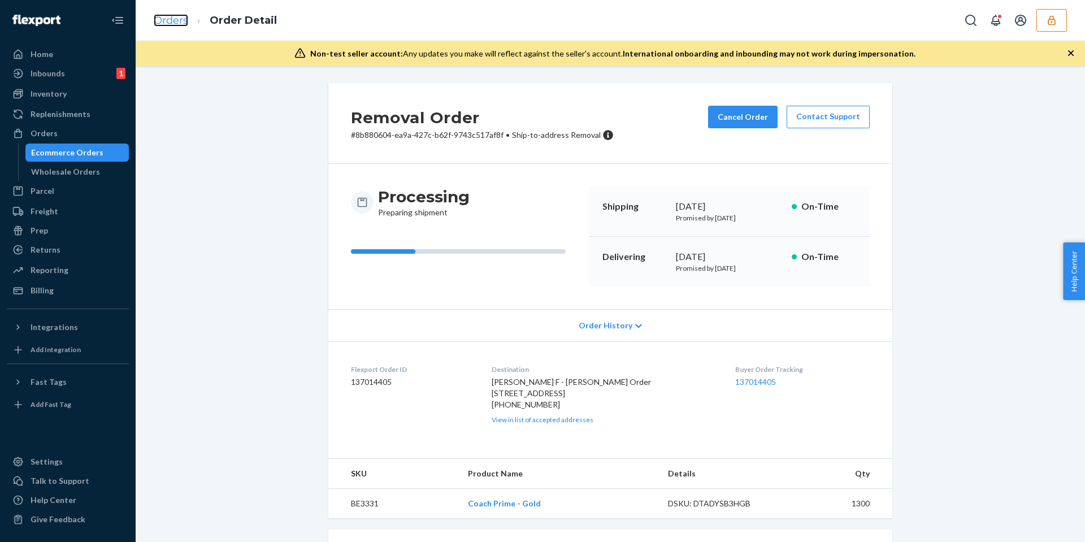
click at [176, 17] on link "Orders" at bounding box center [171, 20] width 34 height 12
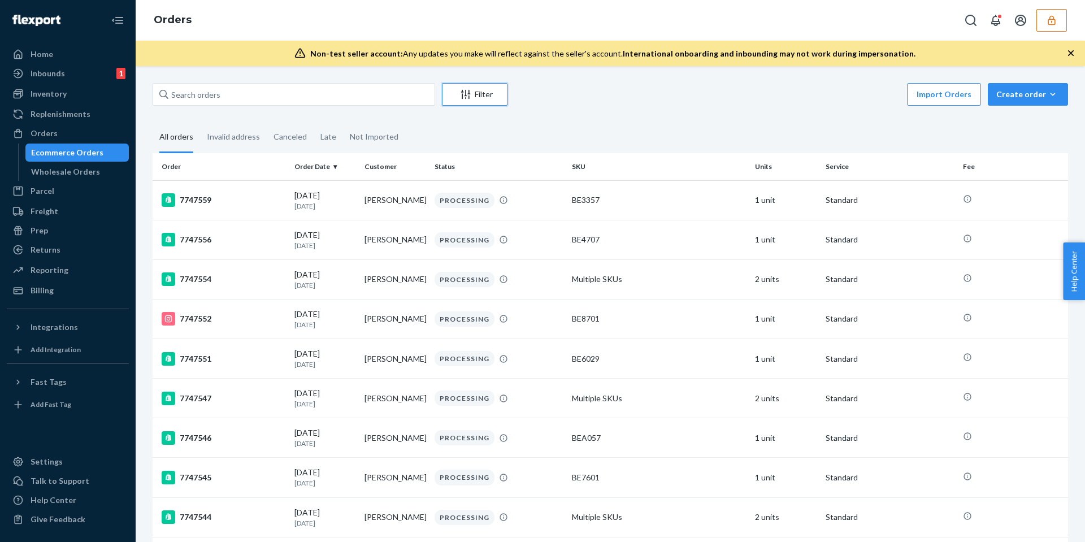
click at [475, 94] on div "Filter" at bounding box center [474, 94] width 64 height 11
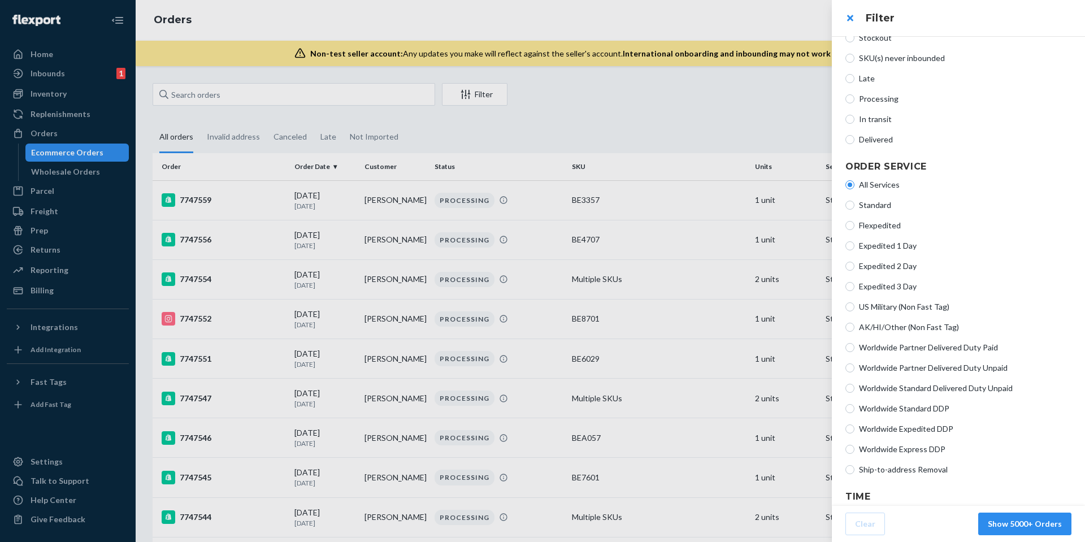
scroll to position [172, 0]
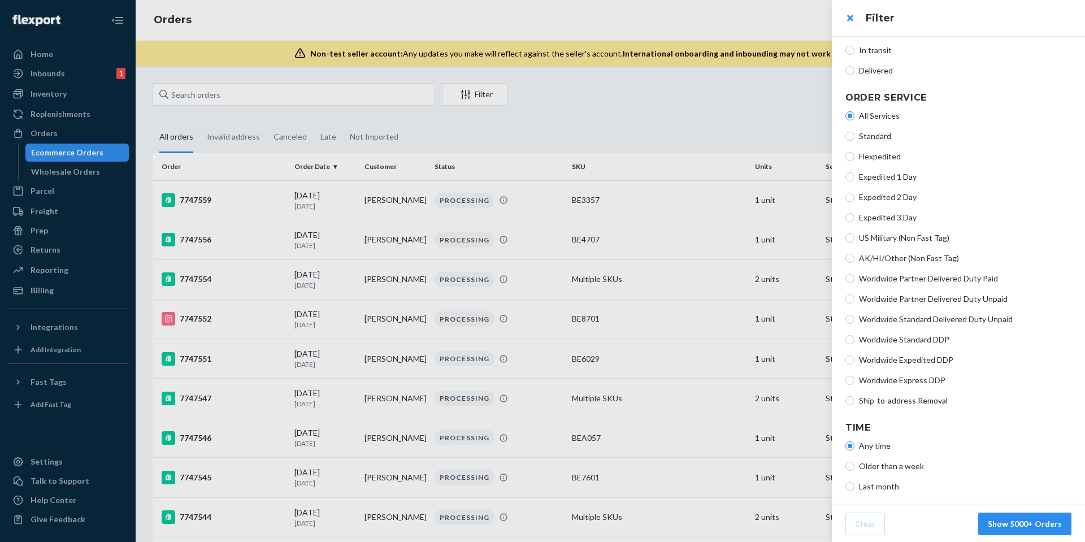
click at [883, 401] on span "Ship-to-address Removal" at bounding box center [965, 400] width 212 height 11
click at [854, 401] on input "Ship-to-address Removal" at bounding box center [849, 400] width 9 height 9
radio input "true"
radio input "false"
click at [1025, 522] on button "Show 349 Orders" at bounding box center [1030, 524] width 84 height 23
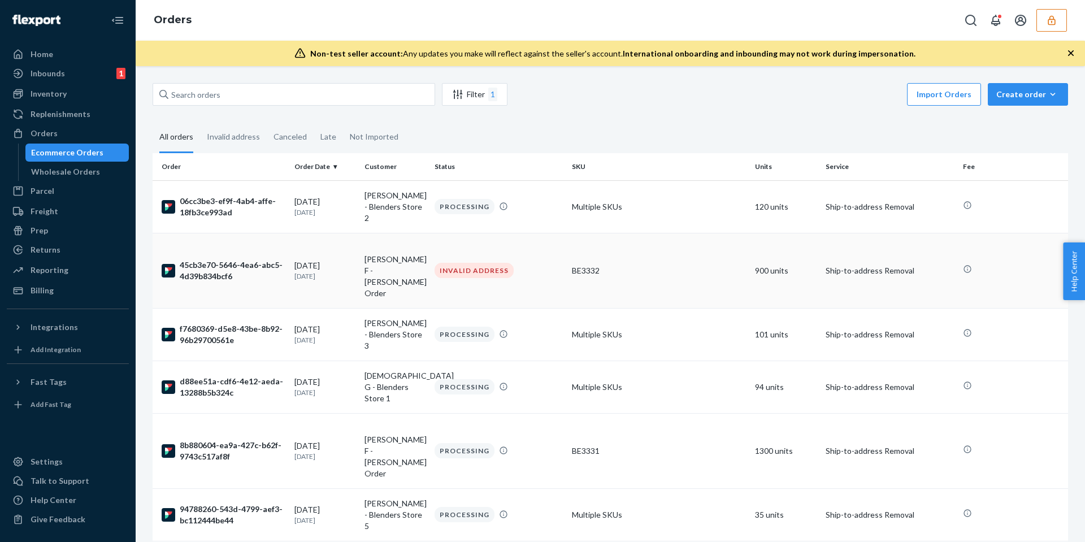
click at [550, 251] on td "INVALID ADDRESS" at bounding box center [498, 270] width 137 height 75
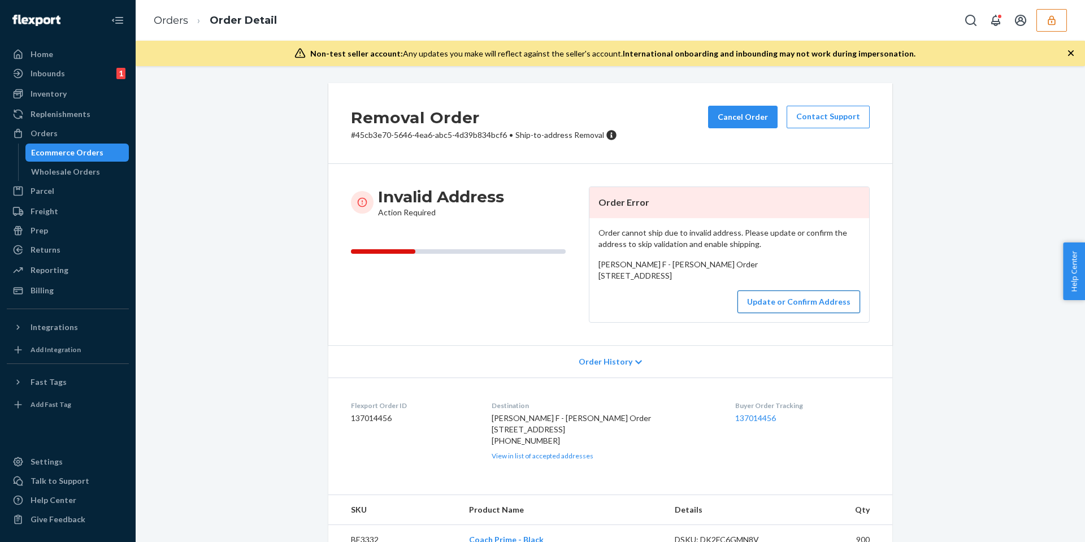
click at [790, 313] on button "Update or Confirm Address" at bounding box center [798, 301] width 123 height 23
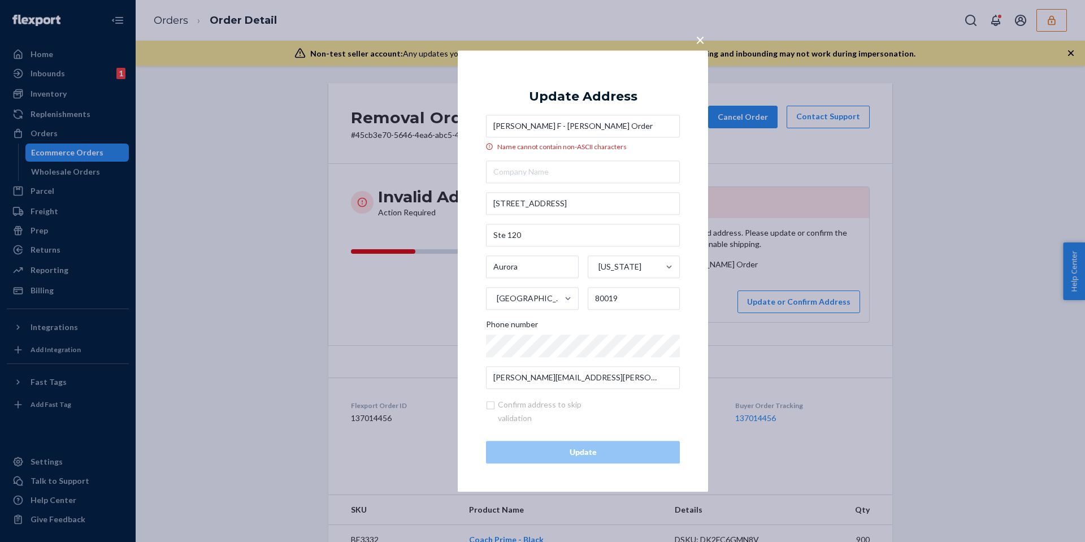
drag, startPoint x: 570, startPoint y: 129, endPoint x: 474, endPoint y: 129, distance: 96.1
click at [474, 129] on div "× Update Address ​​Julian F - Smith Order Name cannot contain non-ASCII charact…" at bounding box center [583, 270] width 250 height 441
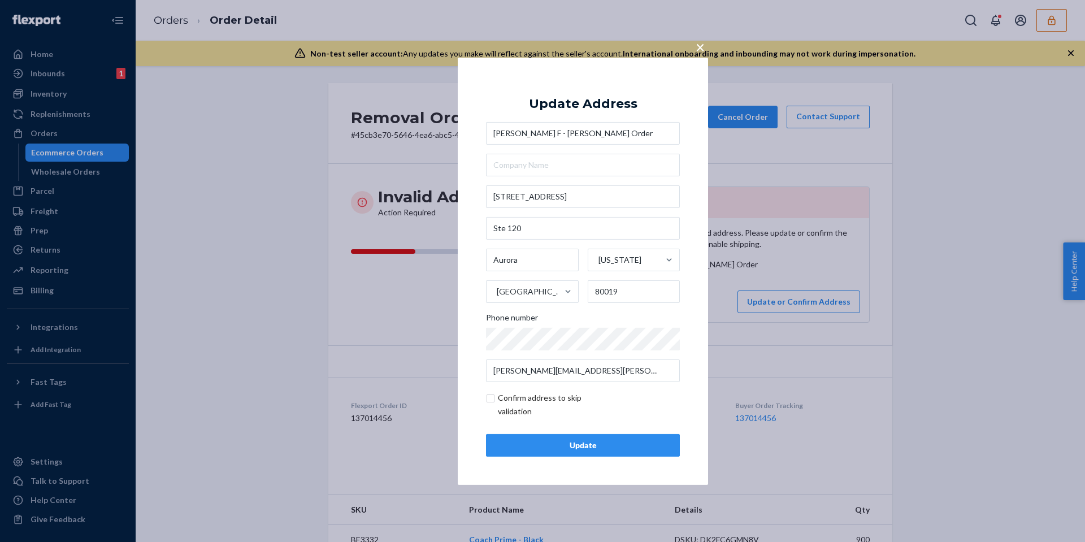
type input "Julian F - Smith Order"
click at [584, 443] on div "Update" at bounding box center [583, 445] width 175 height 11
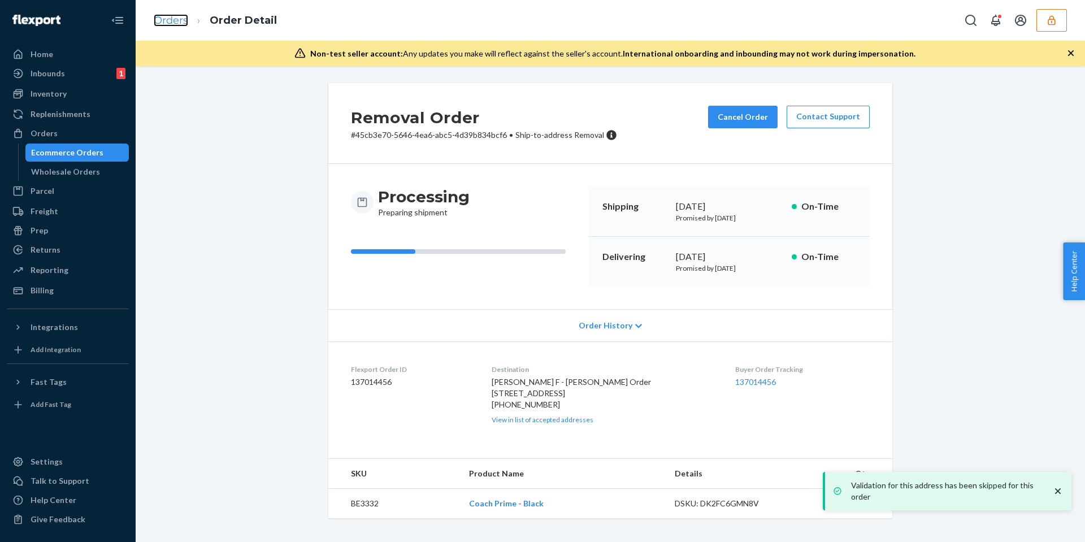
click at [170, 19] on link "Orders" at bounding box center [171, 20] width 34 height 12
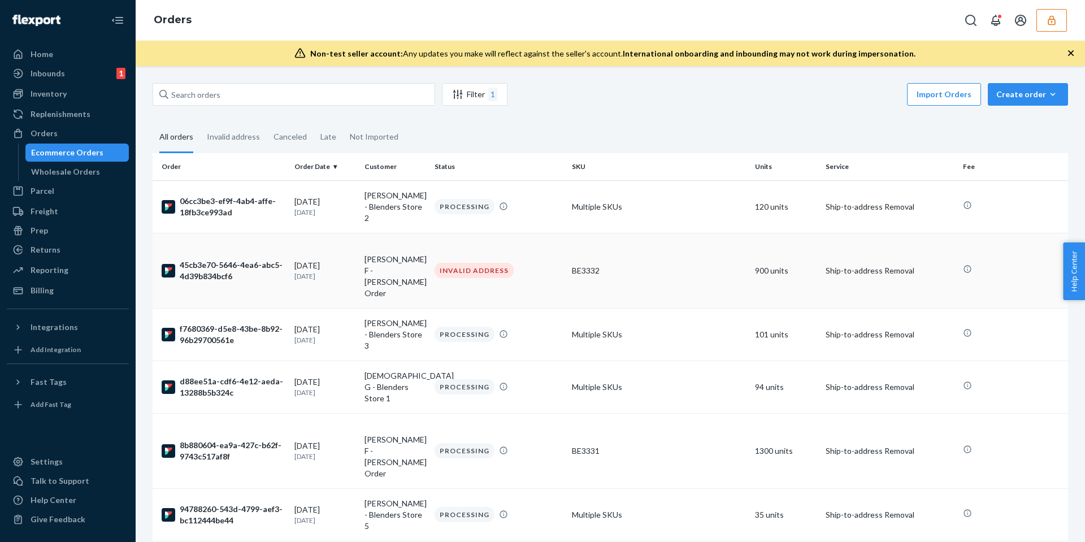
click at [403, 249] on td "​​[PERSON_NAME] F - [PERSON_NAME] Order" at bounding box center [395, 270] width 70 height 75
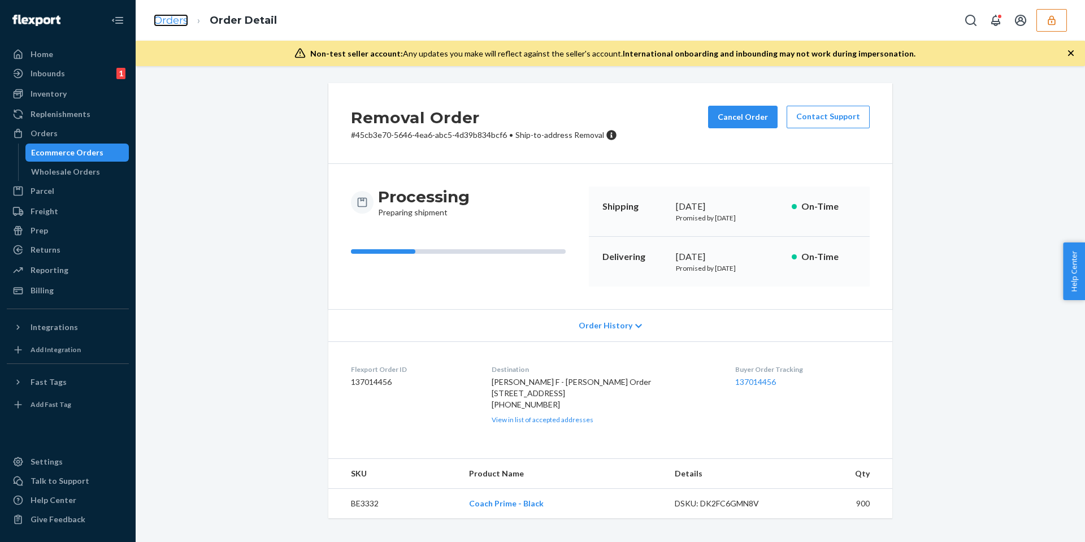
click at [179, 25] on link "Orders" at bounding box center [171, 20] width 34 height 12
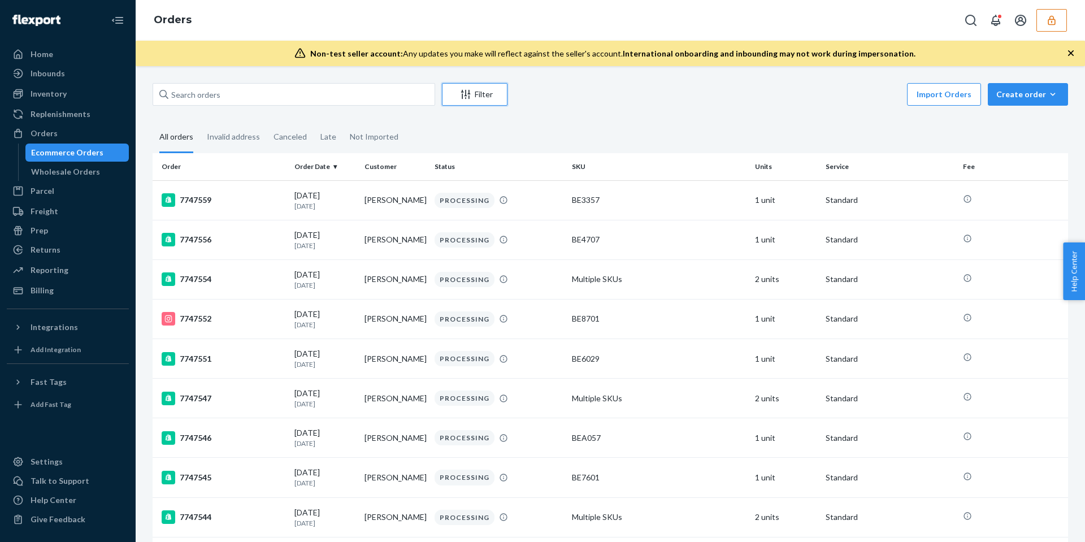
click at [484, 94] on div "Filter" at bounding box center [474, 94] width 64 height 11
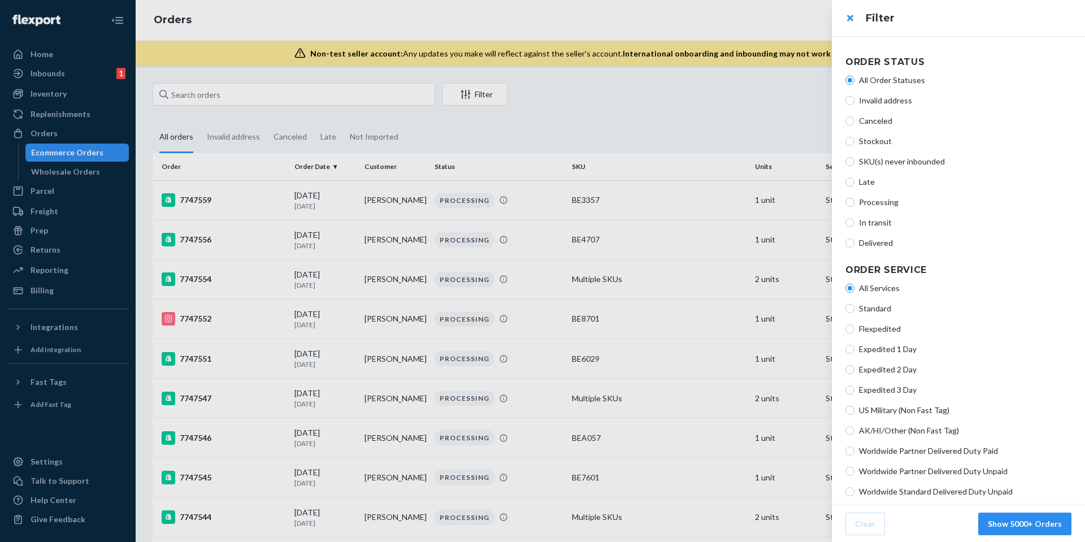
scroll to position [172, 0]
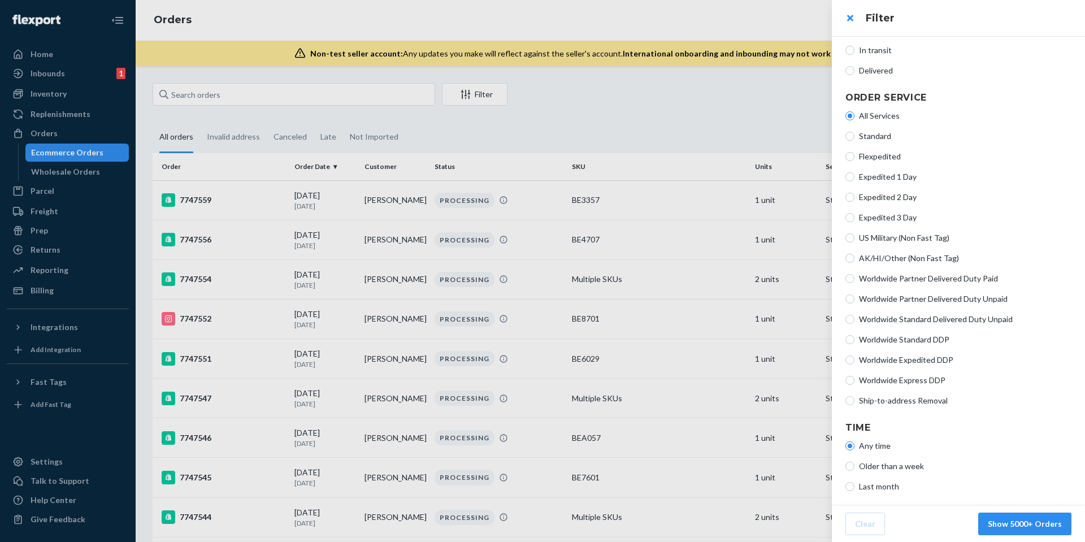
click at [901, 395] on span "Ship-to-address Removal" at bounding box center [965, 400] width 212 height 11
click at [854, 396] on input "Ship-to-address Removal" at bounding box center [849, 400] width 9 height 9
radio input "true"
radio input "false"
click at [1019, 518] on button "Show 349 Orders" at bounding box center [1030, 524] width 84 height 23
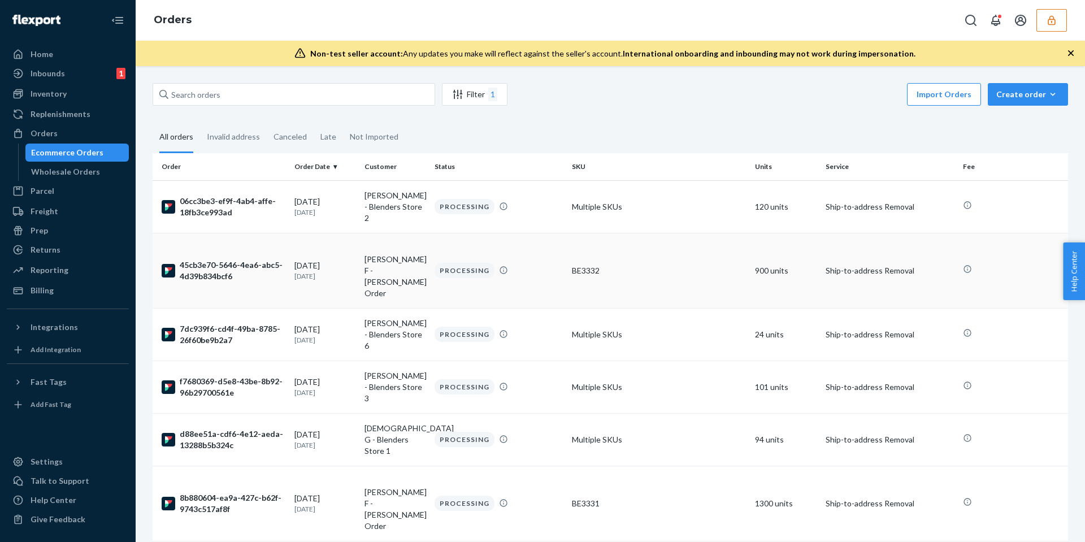
click at [531, 251] on td "PROCESSING" at bounding box center [498, 270] width 137 height 75
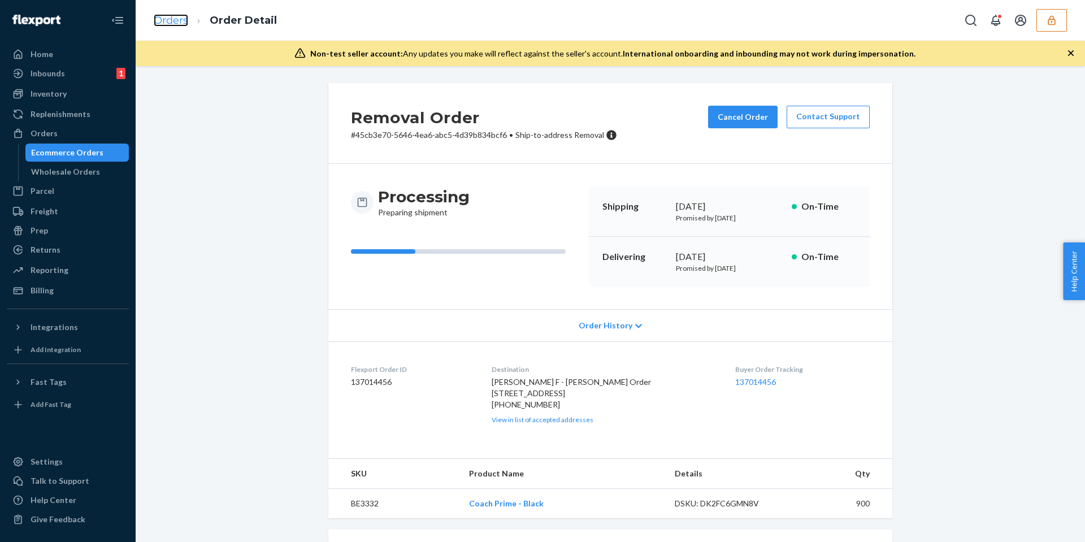
click at [171, 19] on link "Orders" at bounding box center [171, 20] width 34 height 12
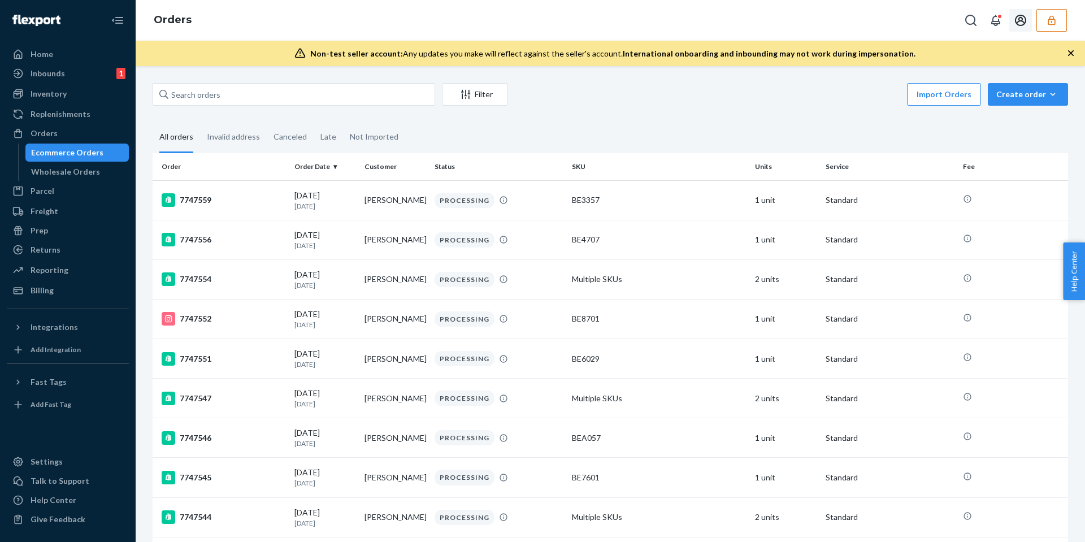
click at [1014, 15] on icon "Open account menu" at bounding box center [1021, 21] width 14 height 14
click at [978, 78] on div "Log out" at bounding box center [996, 78] width 85 height 21
